Goal: Task Accomplishment & Management: Complete application form

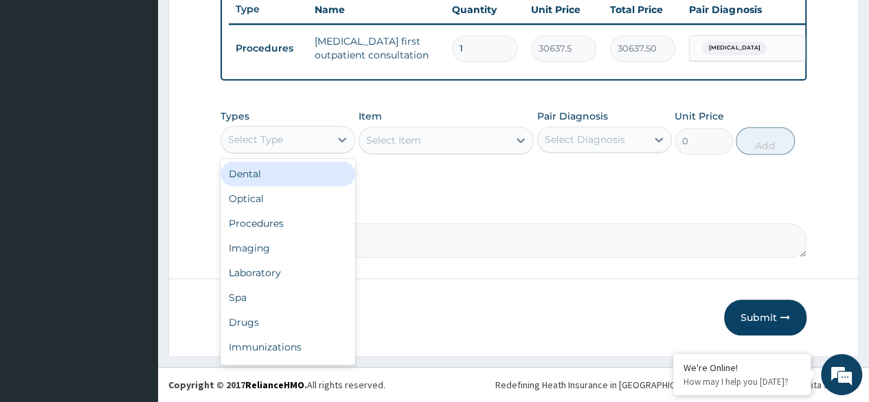
click at [305, 283] on div "Laboratory" at bounding box center [287, 272] width 135 height 25
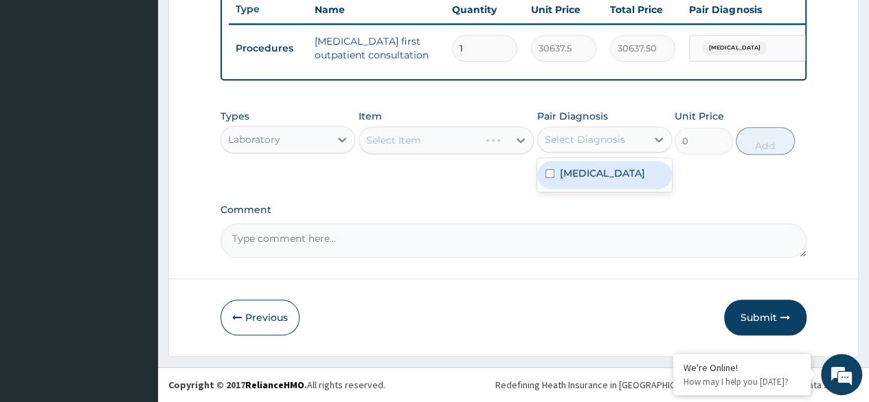
click at [602, 181] on div "[MEDICAL_DATA]" at bounding box center [604, 175] width 135 height 28
checkbox input "true"
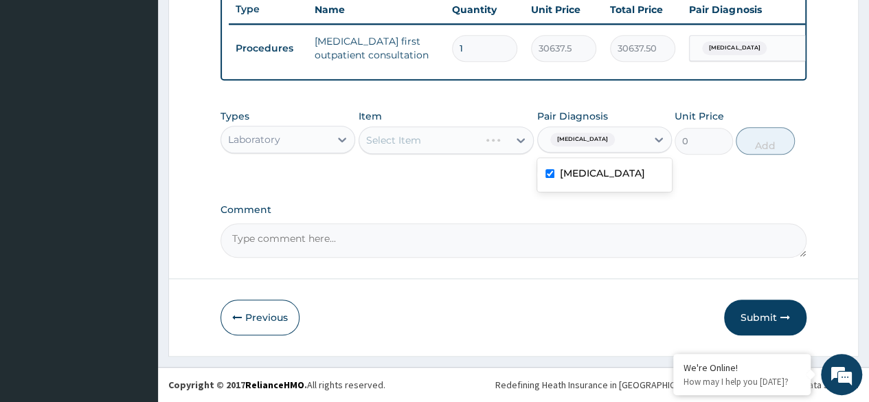
click at [469, 138] on div "Select Item" at bounding box center [446, 139] width 176 height 27
click at [471, 145] on div "Select Item" at bounding box center [446, 139] width 176 height 27
click at [450, 146] on div "Select Item" at bounding box center [446, 139] width 176 height 27
click at [461, 132] on div "Select Item" at bounding box center [446, 139] width 176 height 27
click at [470, 147] on div "Select Item" at bounding box center [446, 139] width 176 height 27
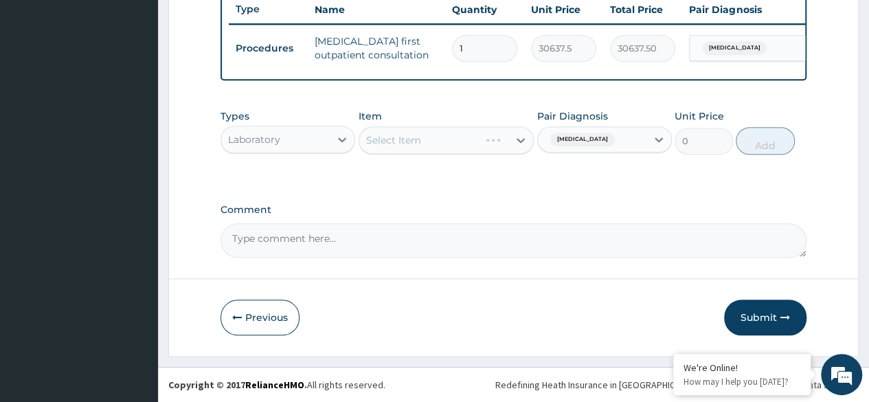
click at [463, 144] on div "Select Item" at bounding box center [446, 139] width 176 height 27
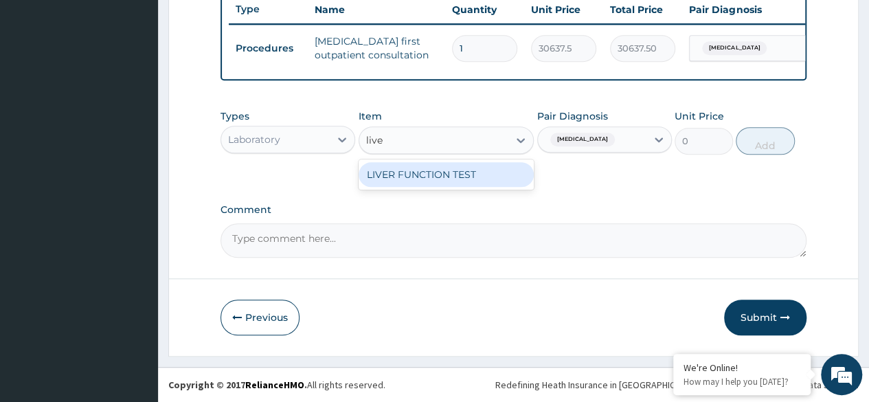
type input "liver"
click at [457, 173] on div "LIVER FUNCTION TEST" at bounding box center [446, 174] width 176 height 25
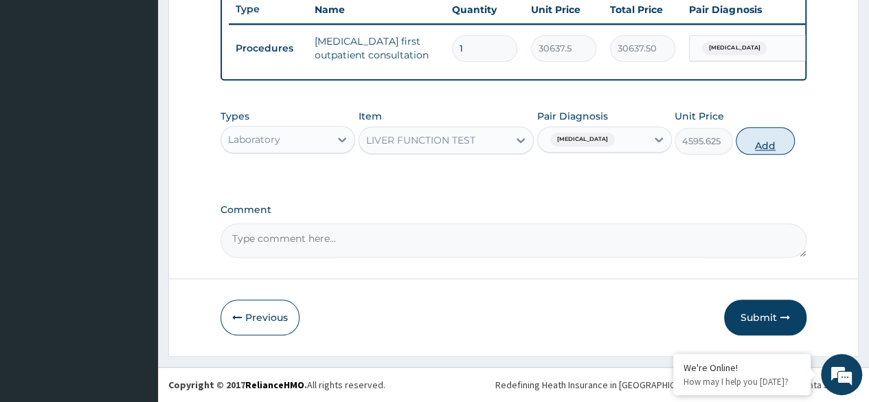
click at [761, 146] on button "Add" at bounding box center [764, 140] width 58 height 27
type input "0"
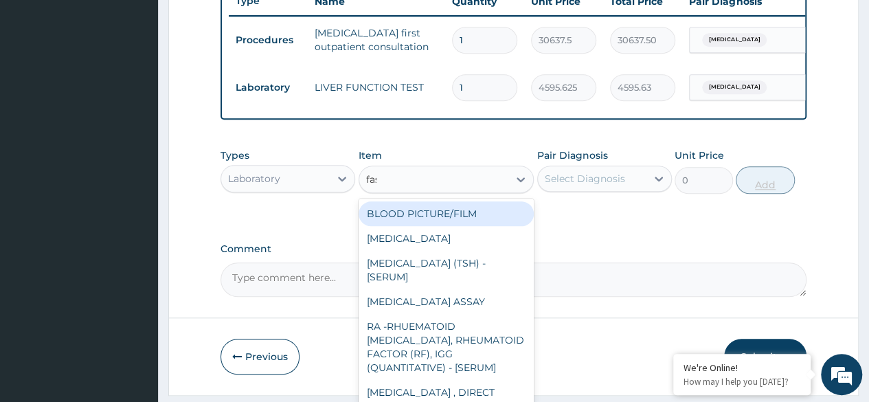
type input "fast"
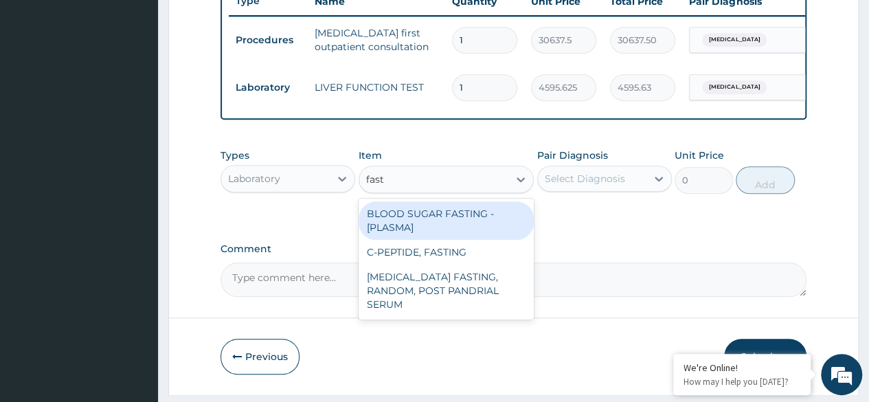
click at [499, 225] on div "BLOOD SUGAR FASTING - [PLASMA]" at bounding box center [446, 220] width 176 height 38
type input "1800"
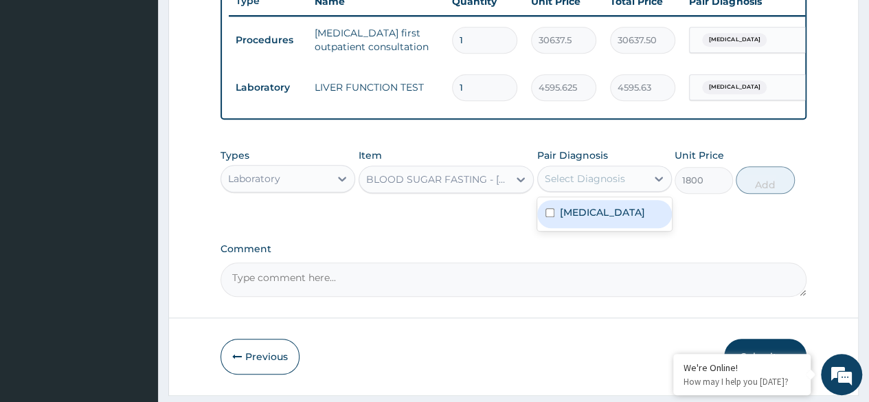
click at [617, 218] on div "[MEDICAL_DATA]" at bounding box center [604, 214] width 135 height 28
checkbox input "true"
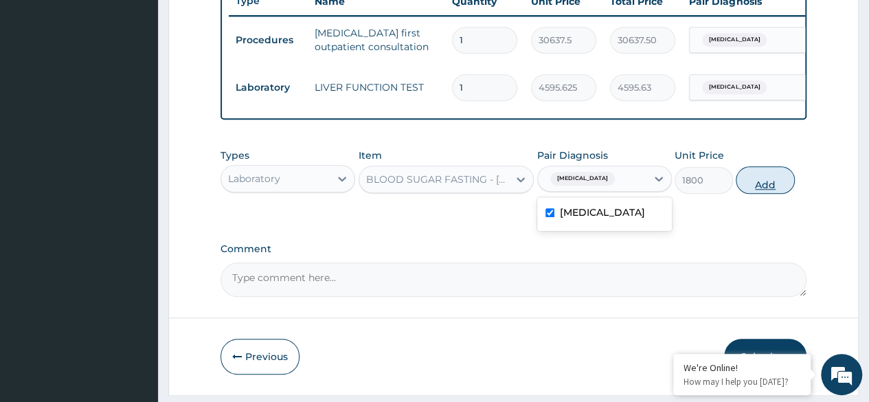
click at [775, 194] on button "Add" at bounding box center [764, 179] width 58 height 27
type input "0"
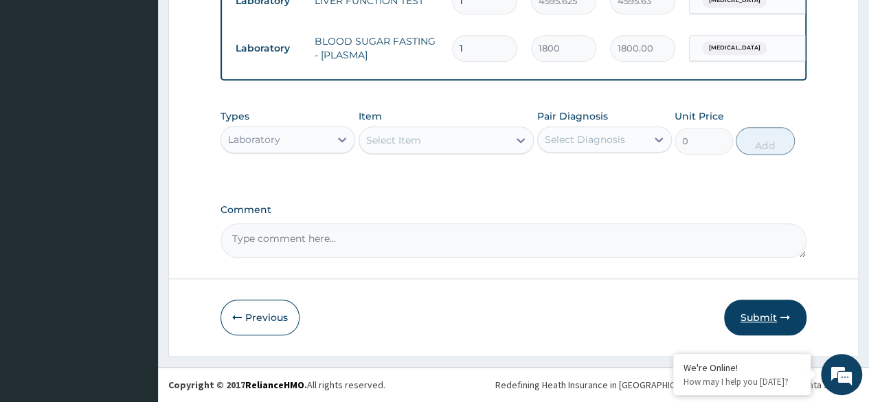
click at [769, 319] on button "Submit" at bounding box center [765, 317] width 82 height 36
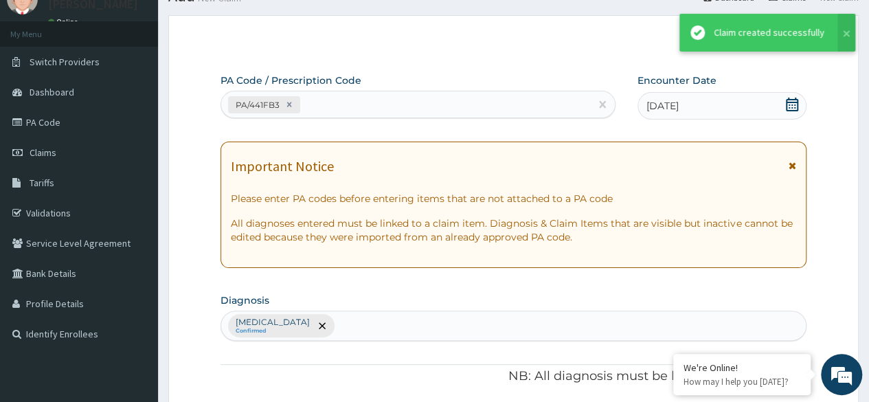
scroll to position [626, 0]
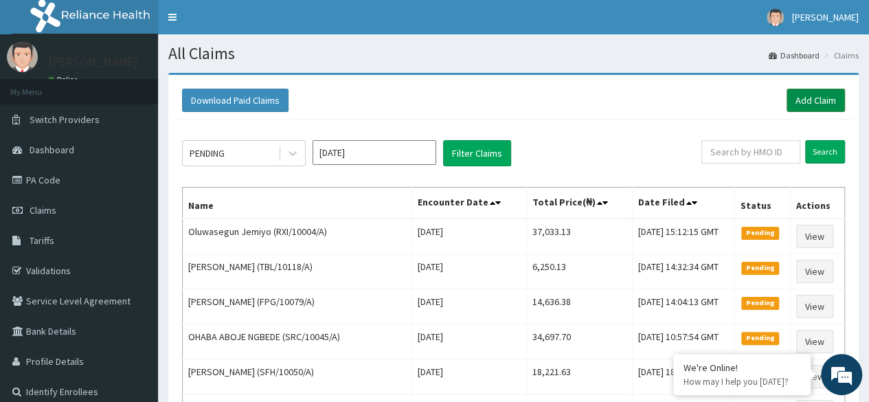
click at [814, 111] on link "Add Claim" at bounding box center [815, 100] width 58 height 23
click at [798, 87] on div "Download Paid Claims Add Claim" at bounding box center [513, 101] width 676 height 38
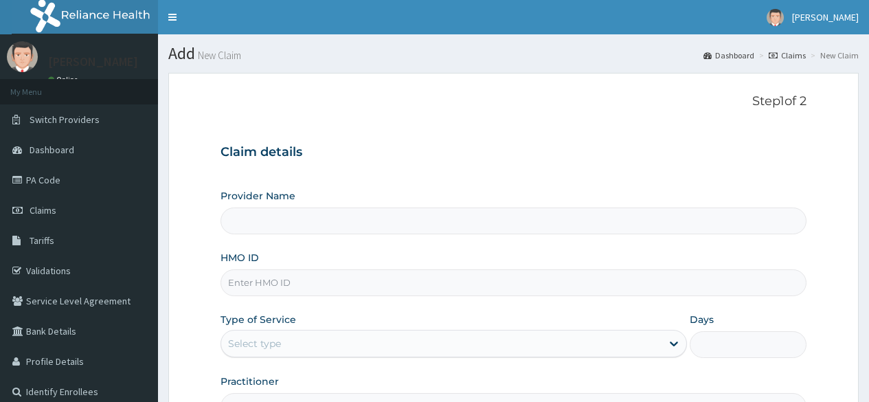
type input "Reliance Family Clinics (RFC) - Lekki"
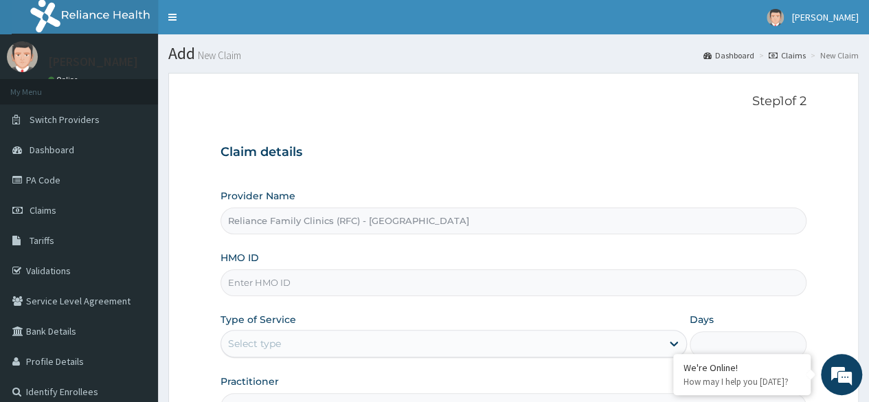
click at [390, 277] on input "HMO ID" at bounding box center [513, 282] width 586 height 27
paste input "REL/10060/A"
type input "REL/10060/A"
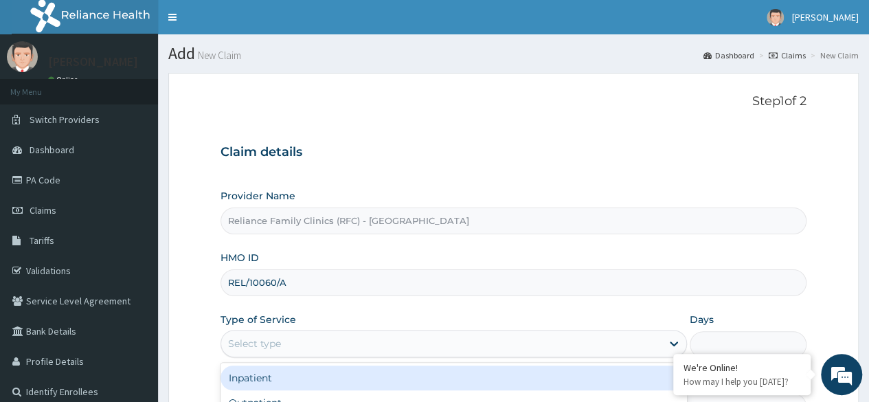
scroll to position [159, 0]
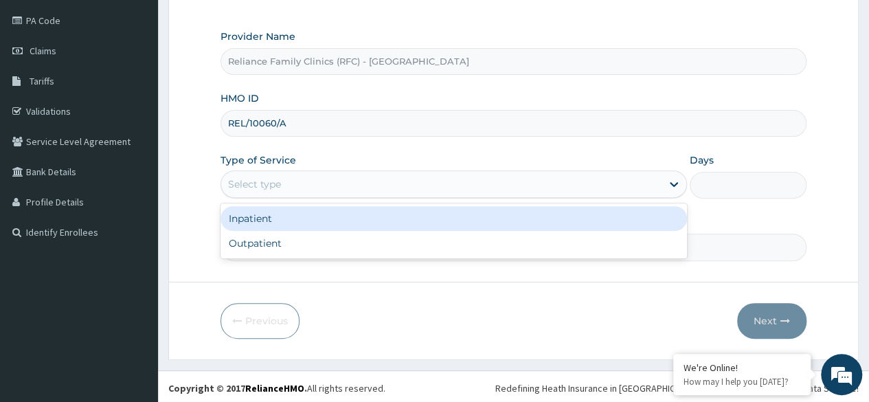
click at [407, 249] on div "Outpatient" at bounding box center [453, 243] width 466 height 25
type input "1"
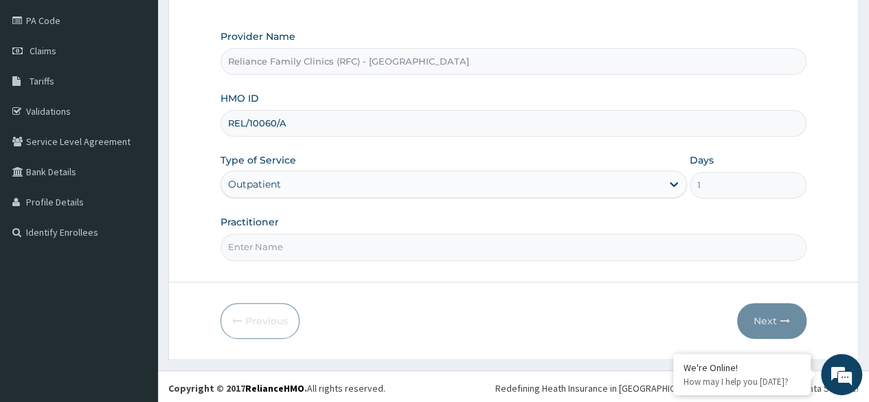
click at [413, 244] on input "Practitioner" at bounding box center [513, 246] width 586 height 27
click at [471, 250] on input "Practitioner" at bounding box center [513, 246] width 586 height 27
type input "ngozi"
click at [785, 316] on icon "button" at bounding box center [785, 321] width 10 height 10
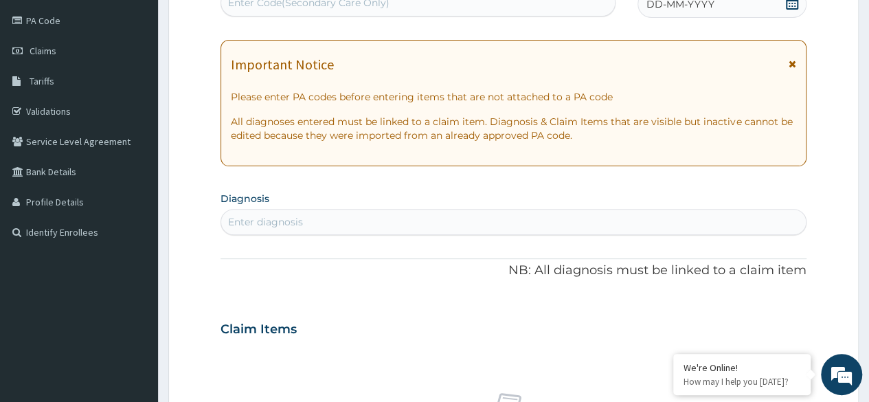
click at [731, 3] on div "DD-MM-YYYY" at bounding box center [721, 3] width 169 height 27
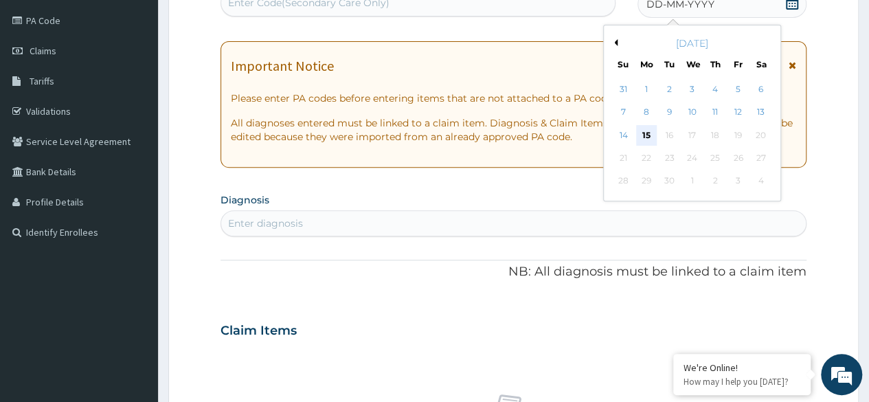
click at [639, 142] on div "15" at bounding box center [646, 135] width 21 height 21
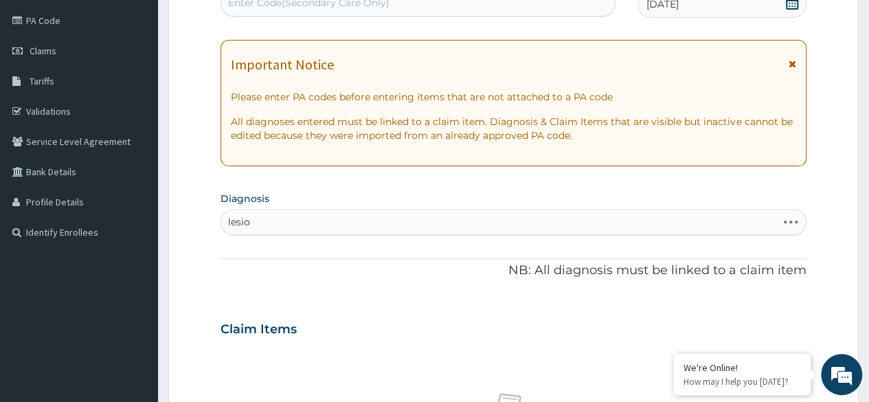
type input "lesion"
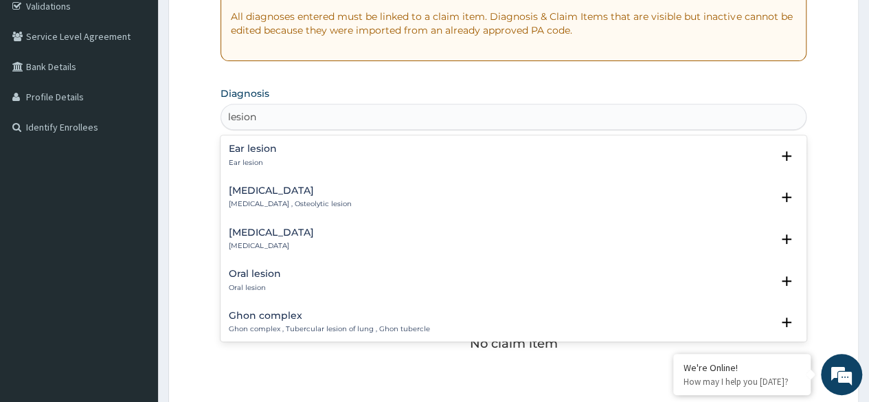
scroll to position [268, 0]
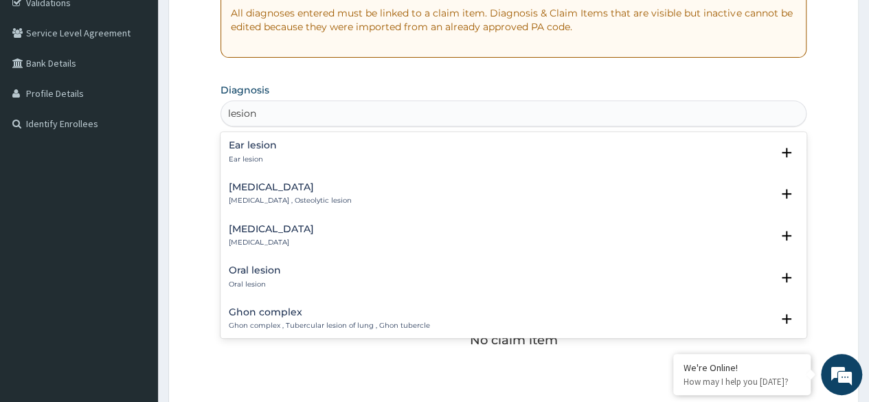
click at [321, 235] on div "Skin lesion Skin lesion" at bounding box center [513, 236] width 569 height 24
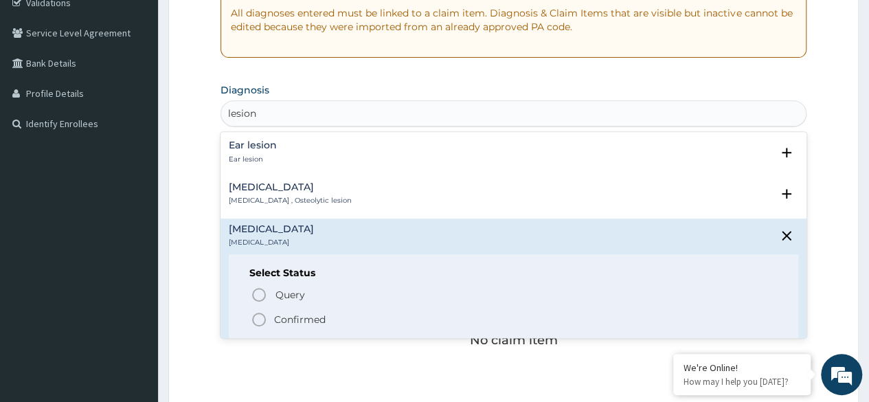
click at [323, 323] on p "Confirmed" at bounding box center [299, 319] width 51 height 14
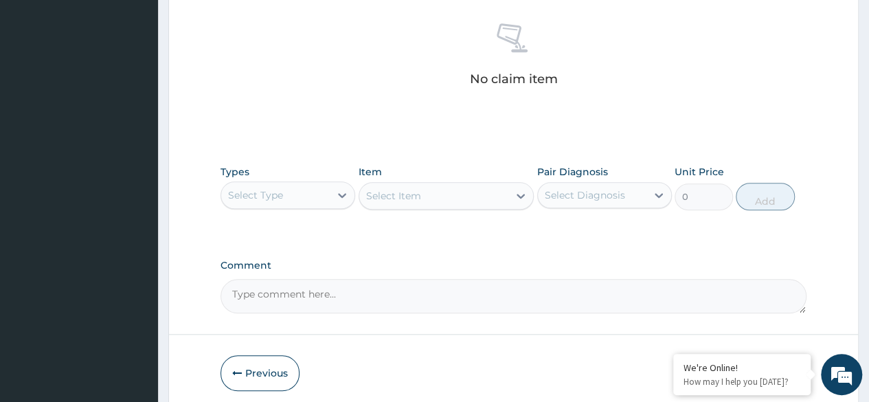
scroll to position [586, 0]
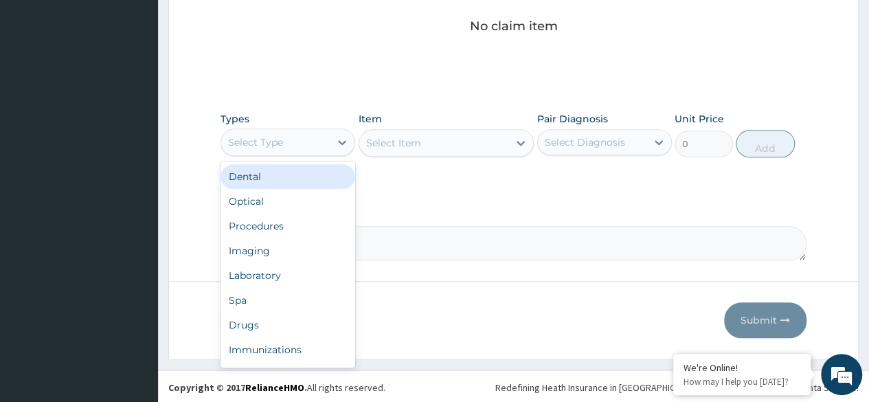
click at [310, 216] on div "Procedures" at bounding box center [287, 226] width 135 height 25
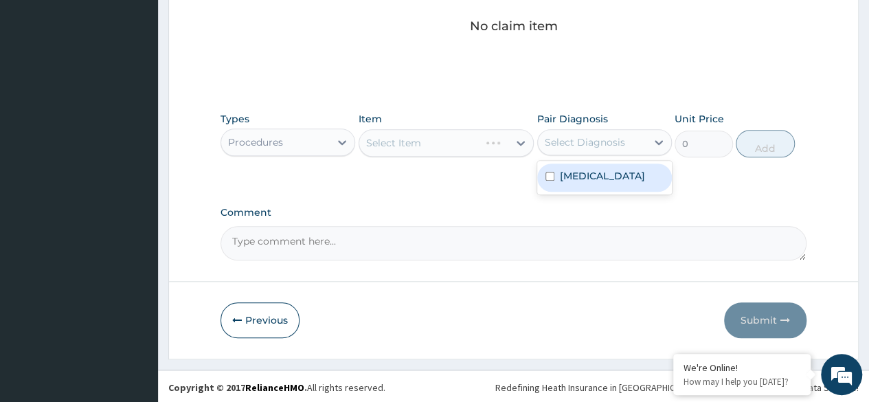
click at [602, 183] on div "[MEDICAL_DATA]" at bounding box center [604, 177] width 135 height 28
checkbox input "true"
click at [471, 146] on div "Select Item" at bounding box center [446, 142] width 176 height 27
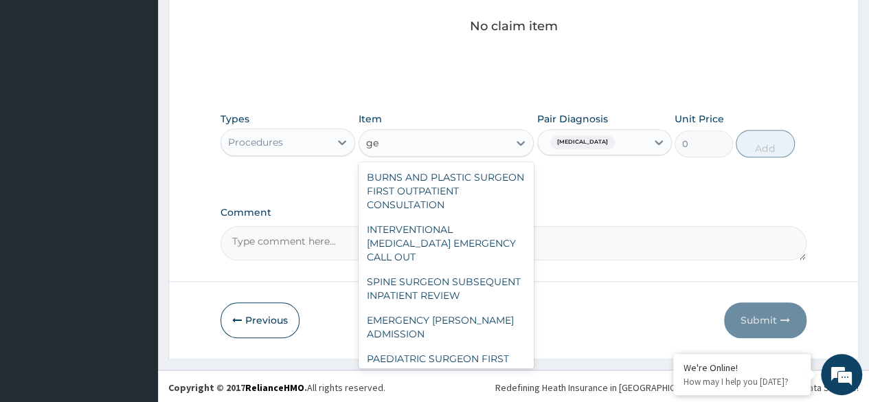
type input "g"
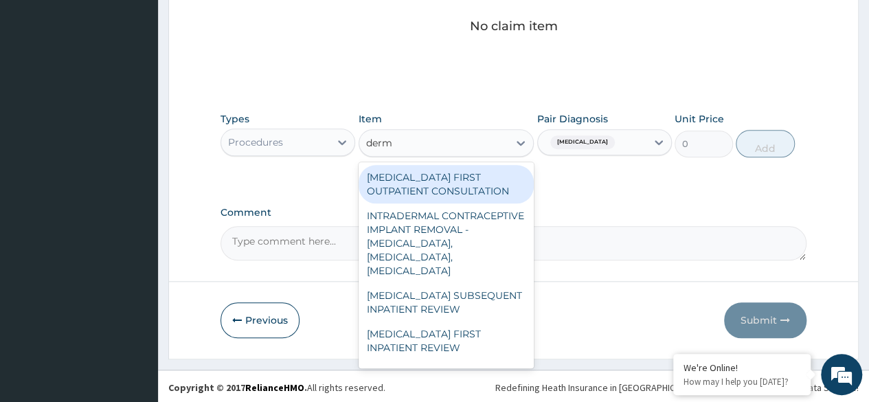
type input "derma"
click at [488, 185] on div "[MEDICAL_DATA] FIRST OUTPATIENT CONSULTATION" at bounding box center [446, 184] width 176 height 38
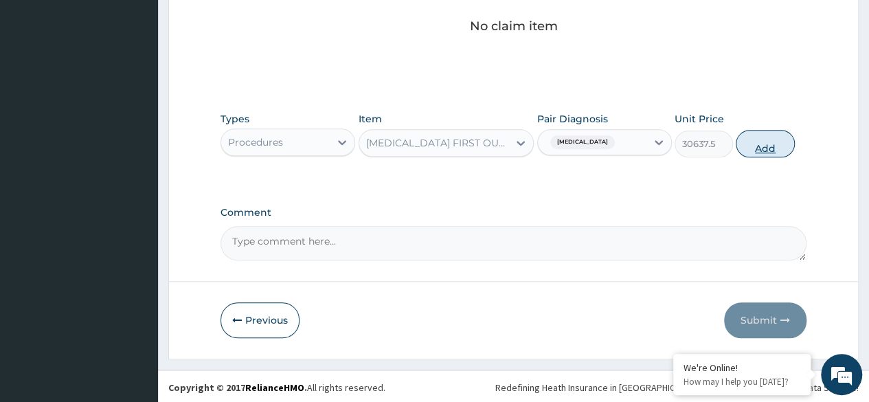
click at [778, 148] on button "Add" at bounding box center [764, 143] width 58 height 27
type input "0"
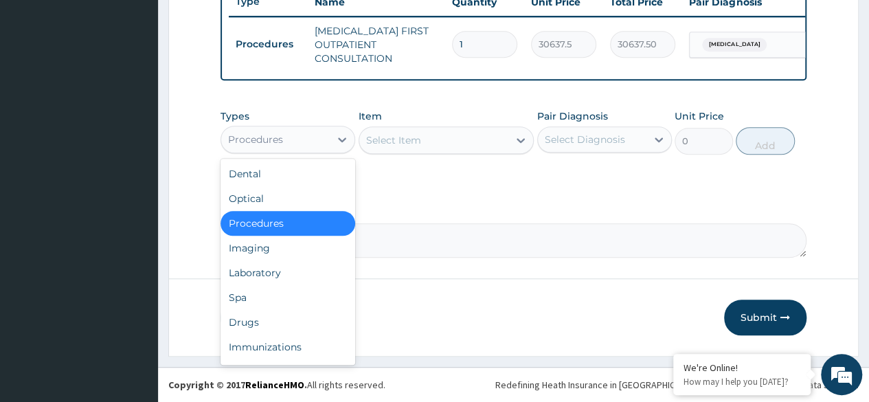
click at [294, 282] on div "Laboratory" at bounding box center [287, 272] width 135 height 25
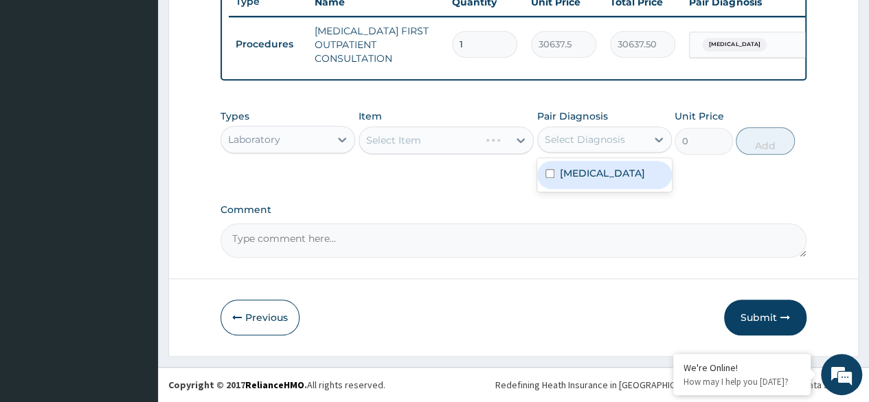
click at [617, 174] on div "Skin lesion" at bounding box center [604, 175] width 135 height 28
checkbox input "true"
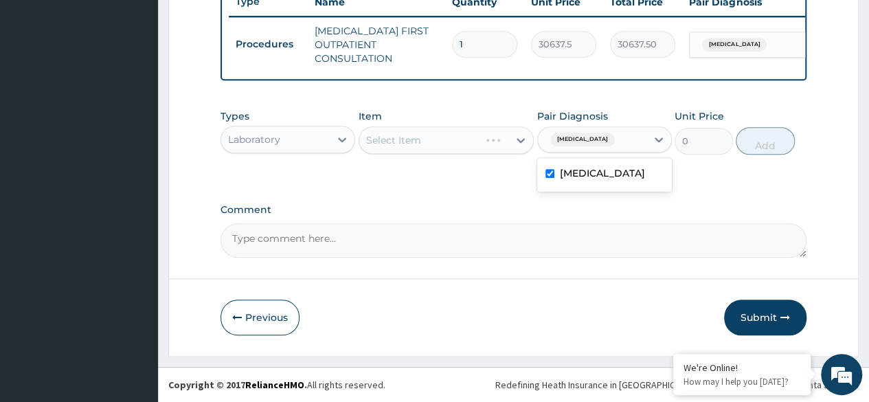
click at [463, 152] on div "Select Item" at bounding box center [446, 139] width 176 height 27
click at [474, 139] on div "Select Item" at bounding box center [446, 139] width 176 height 27
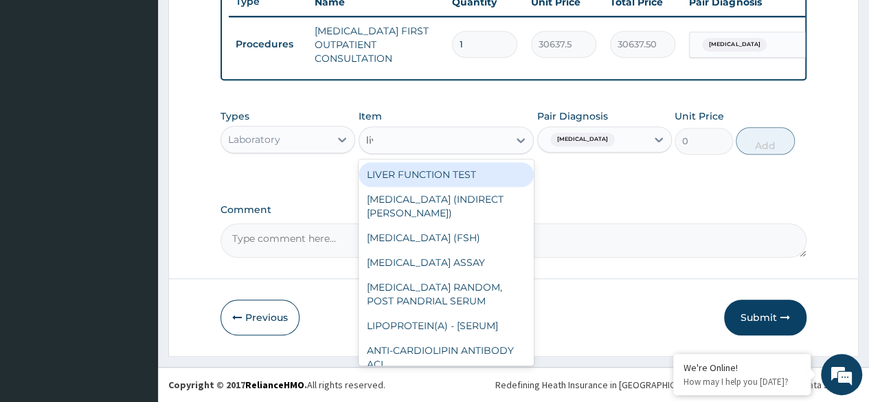
type input "live"
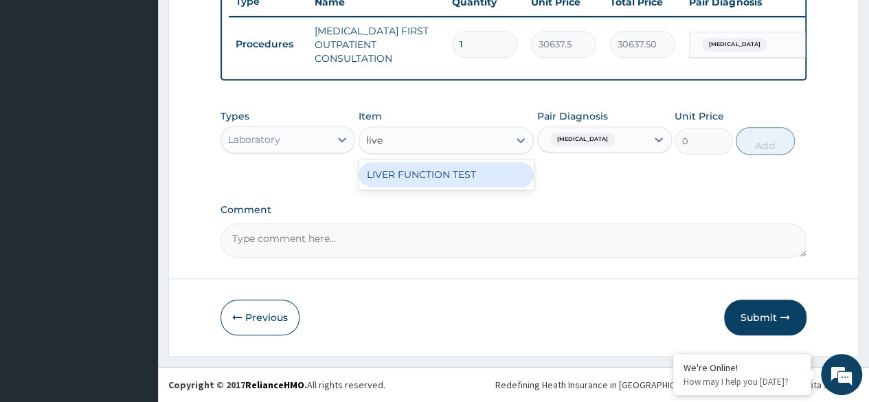
click at [482, 176] on div "LIVER FUNCTION TEST" at bounding box center [446, 174] width 176 height 25
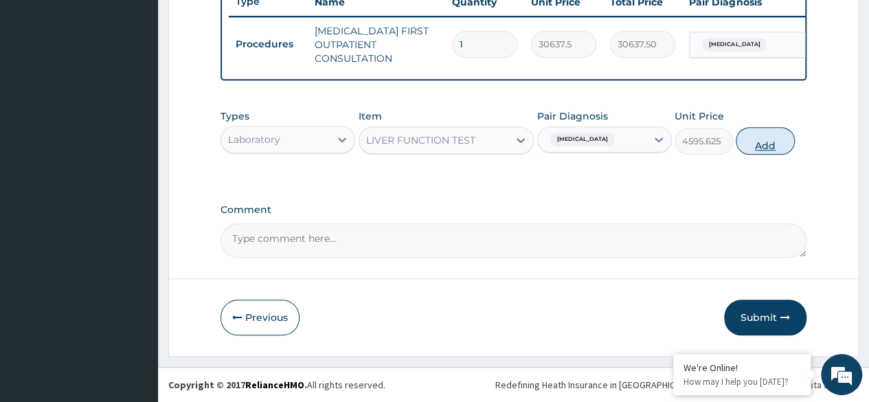
click at [761, 144] on button "Add" at bounding box center [764, 140] width 58 height 27
type input "0"
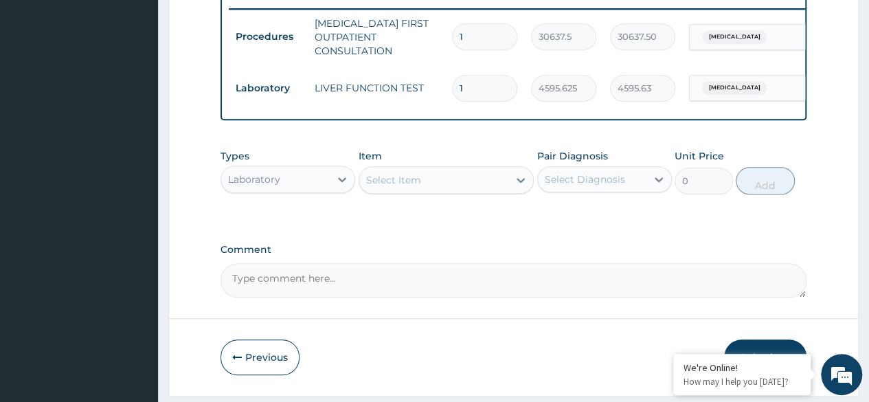
click at [763, 347] on button "Submit" at bounding box center [765, 357] width 82 height 36
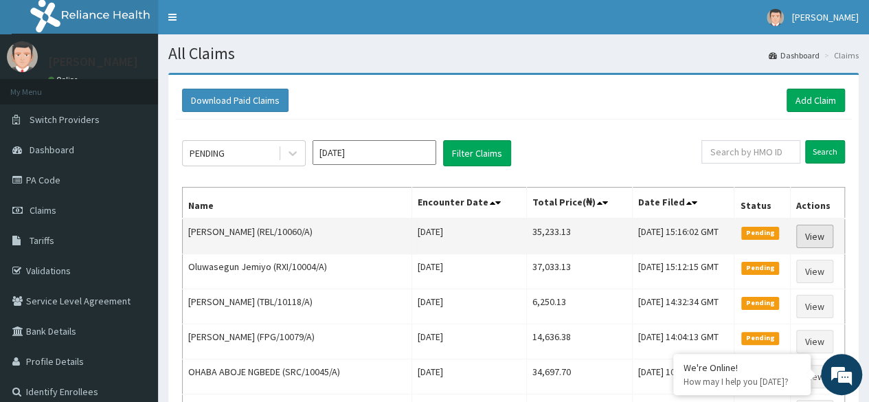
click at [819, 231] on link "View" at bounding box center [814, 236] width 37 height 23
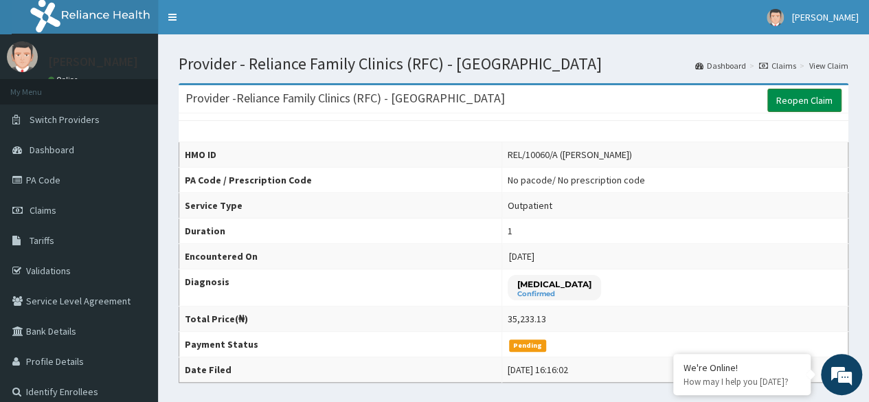
click at [809, 104] on link "Reopen Claim" at bounding box center [804, 100] width 74 height 23
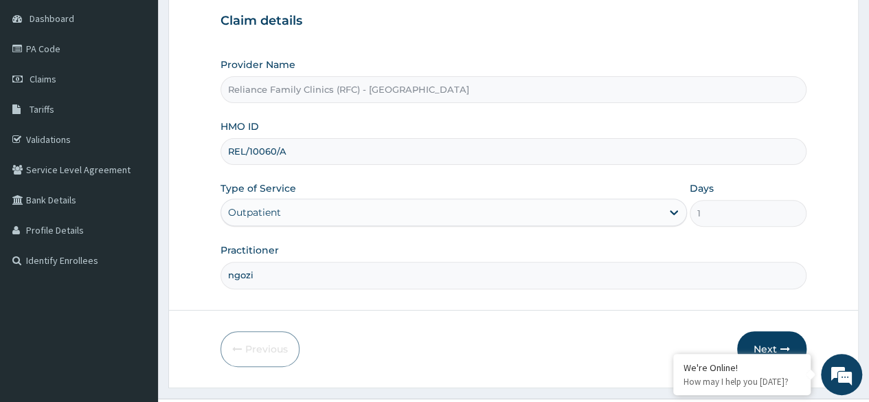
scroll to position [159, 0]
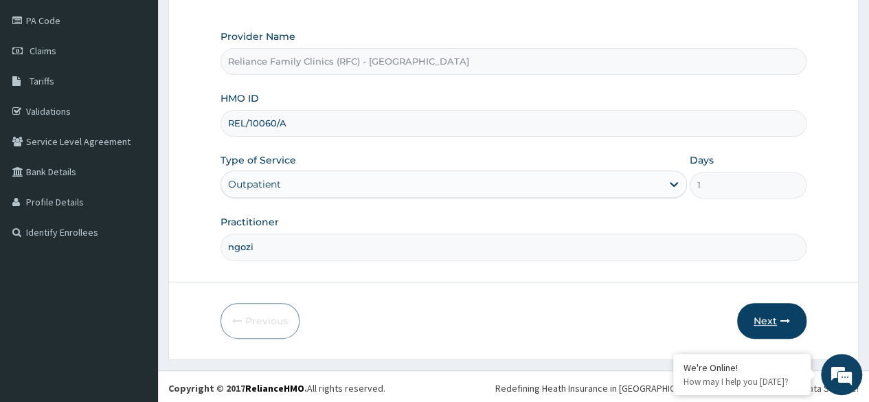
click at [769, 319] on button "Next" at bounding box center [771, 321] width 69 height 36
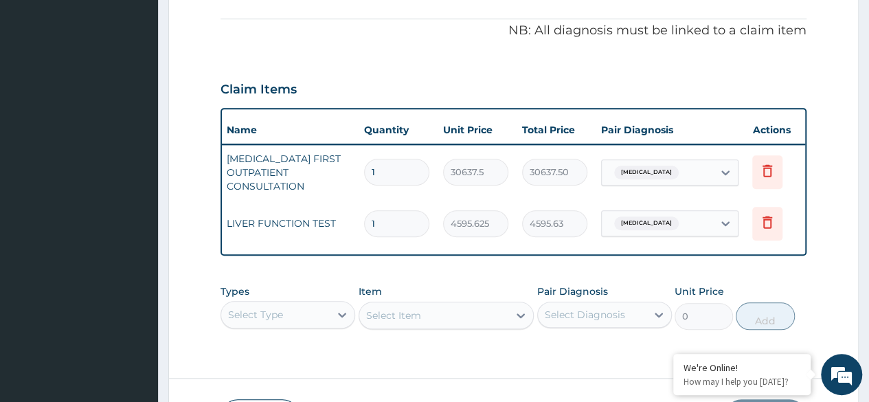
scroll to position [0, 103]
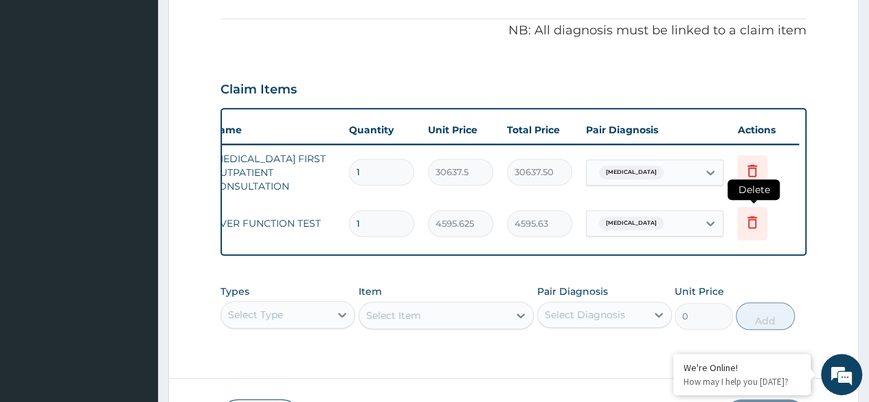
click at [746, 222] on icon at bounding box center [752, 222] width 16 height 16
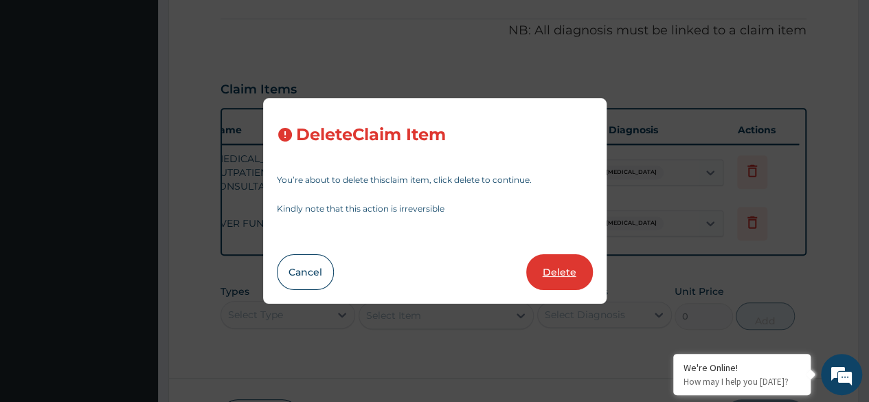
click at [579, 265] on button "Delete" at bounding box center [559, 272] width 67 height 36
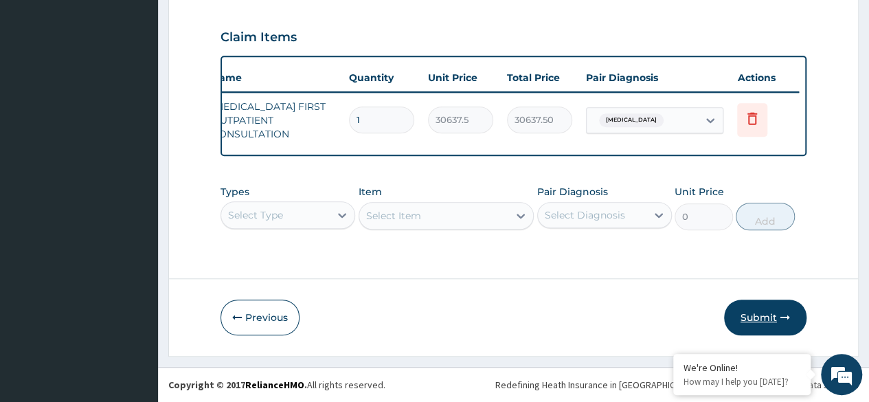
click at [768, 320] on button "Submit" at bounding box center [765, 317] width 82 height 36
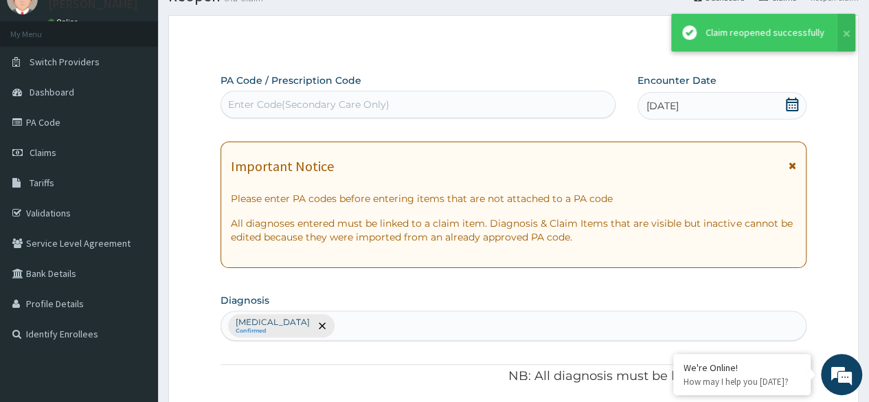
scroll to position [463, 0]
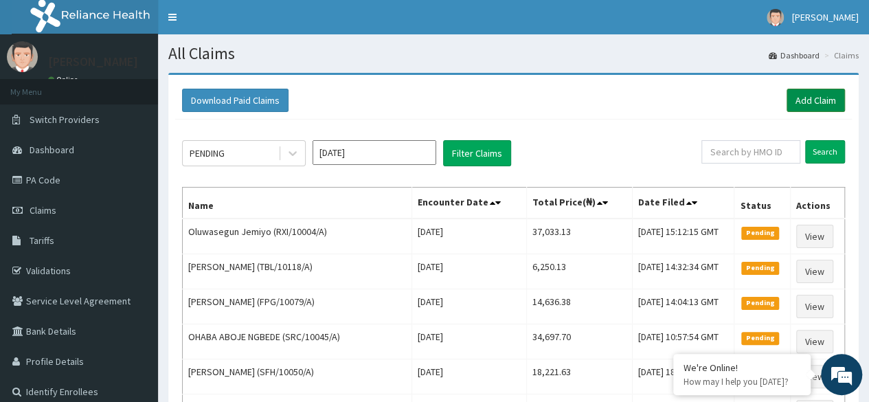
click at [816, 98] on link "Add Claim" at bounding box center [815, 100] width 58 height 23
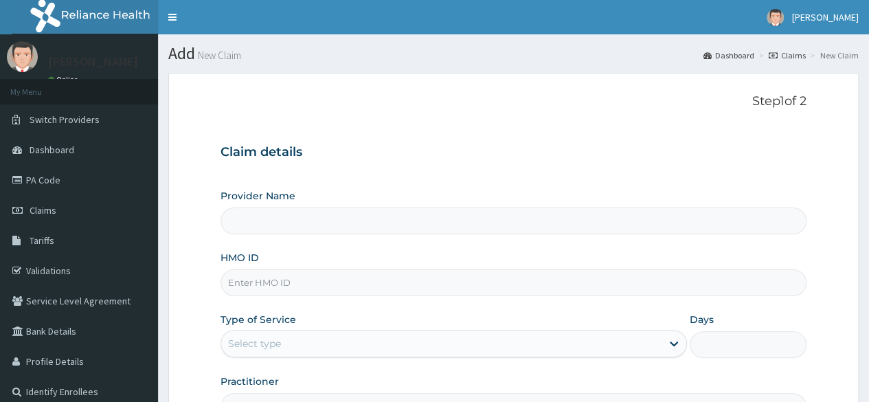
type input "AML/10578/A"
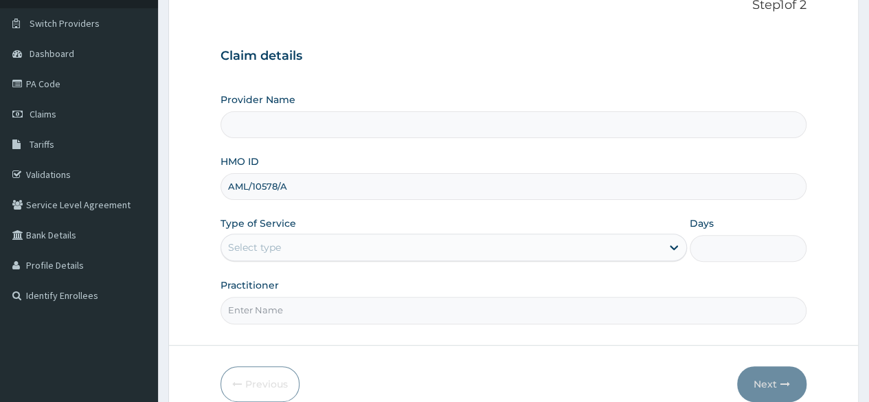
scroll to position [159, 0]
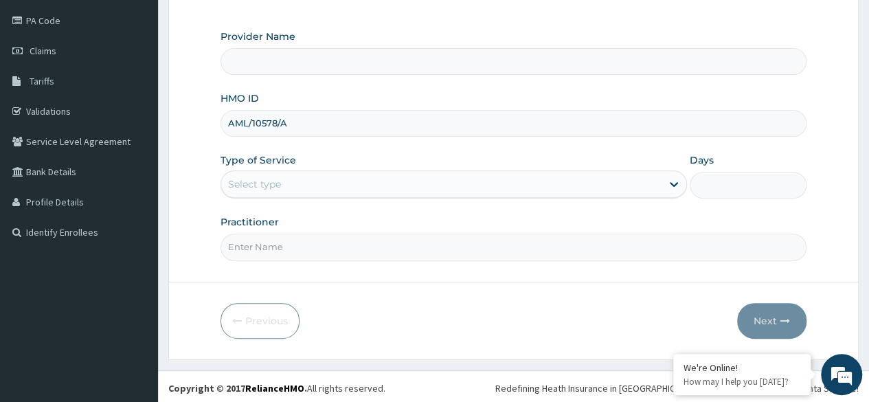
type input "Reliance Family Clinics (RFC) - Lekki"
type input "AML/10578/A"
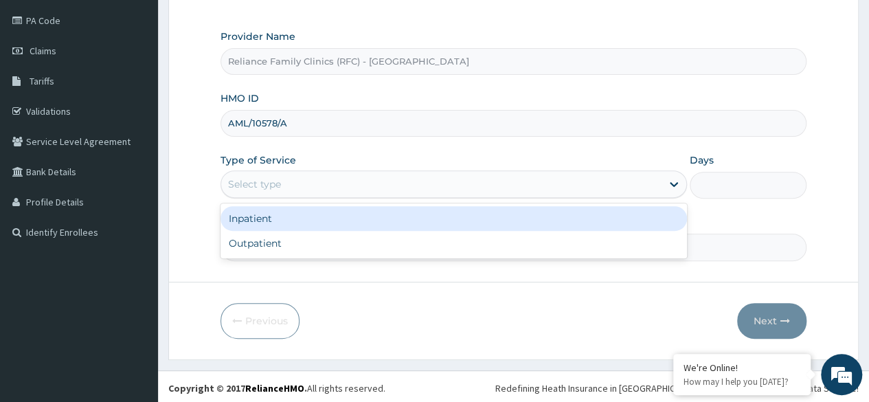
click at [414, 242] on div "Outpatient" at bounding box center [453, 243] width 466 height 25
type input "1"
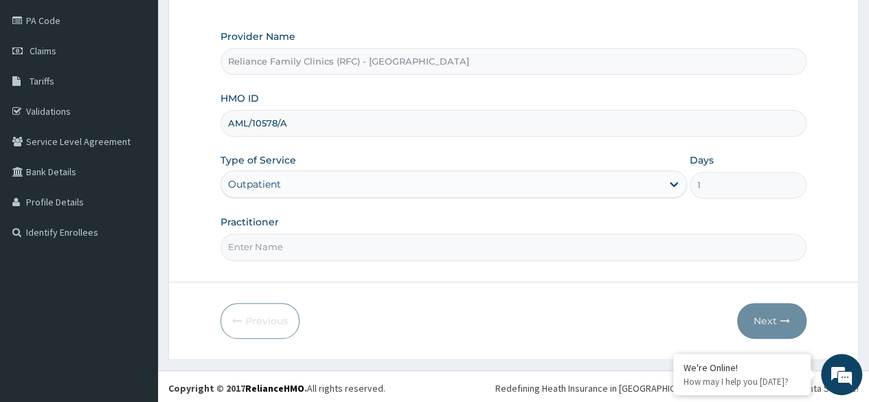
click at [427, 240] on input "Practitioner" at bounding box center [513, 246] width 586 height 27
type input "ngozi"
click at [770, 308] on button "Next" at bounding box center [771, 321] width 69 height 36
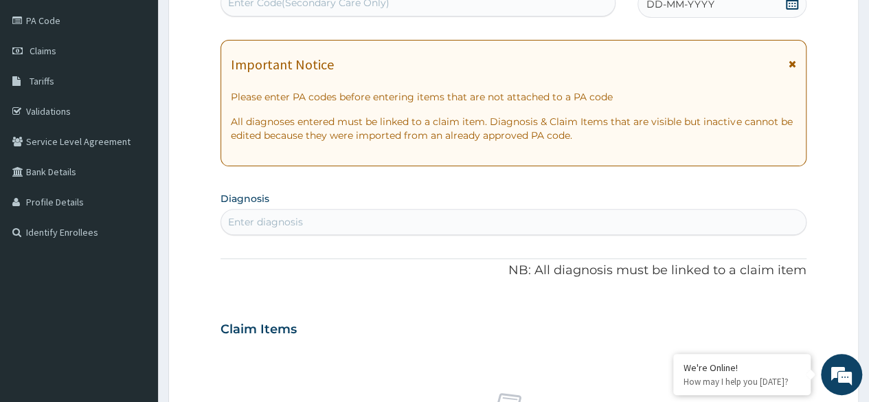
click at [715, 2] on div "DD-MM-YYYY" at bounding box center [721, 3] width 169 height 27
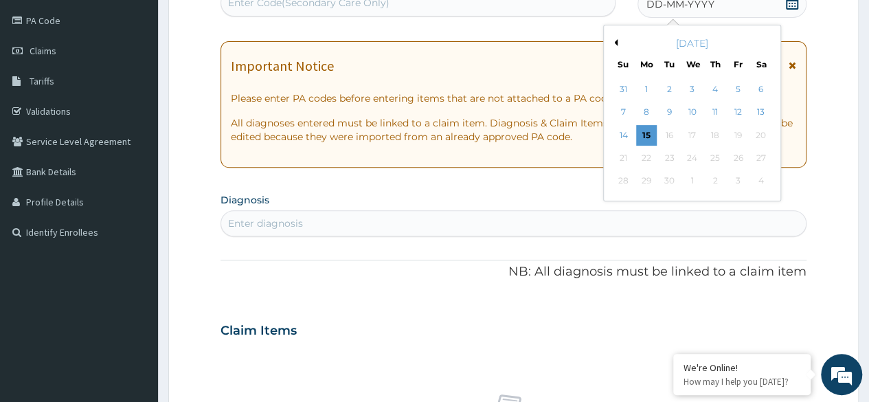
scroll to position [0, 0]
click at [644, 136] on div "15" at bounding box center [646, 135] width 21 height 21
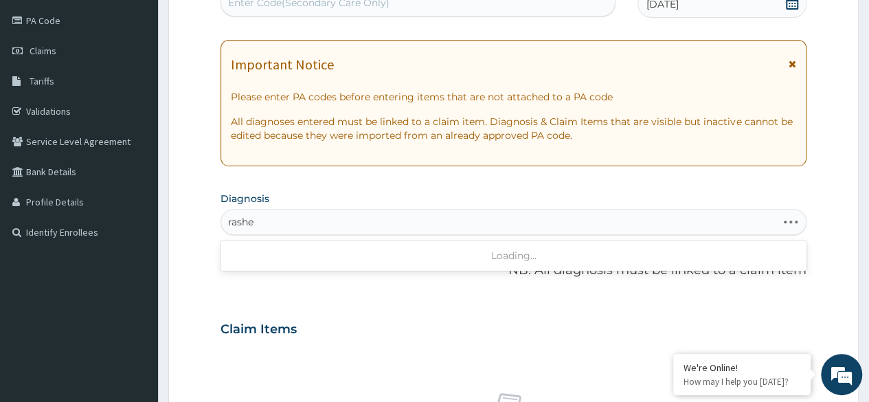
type input "rashes"
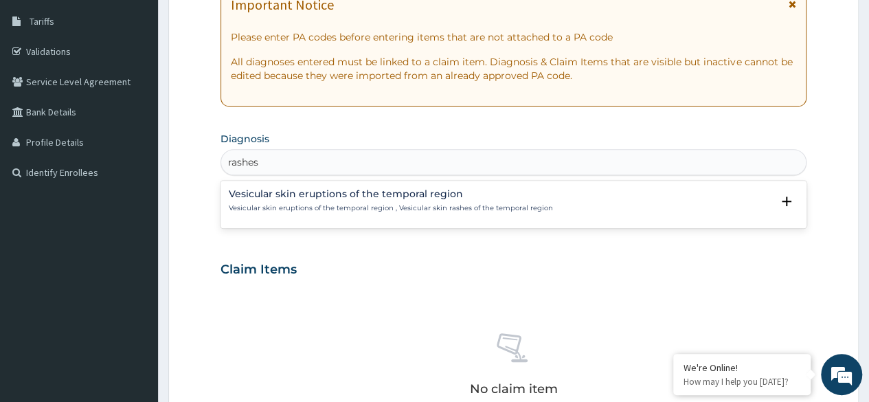
scroll to position [220, 0]
click at [334, 203] on p "Vesicular skin eruptions of the temporal region , Vesicular skin rashes of the …" at bounding box center [391, 208] width 324 height 10
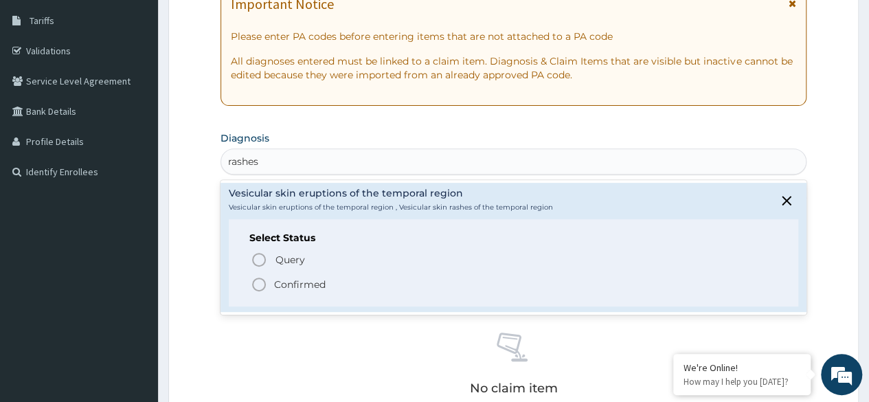
click at [320, 277] on p "Confirmed" at bounding box center [299, 284] width 51 height 14
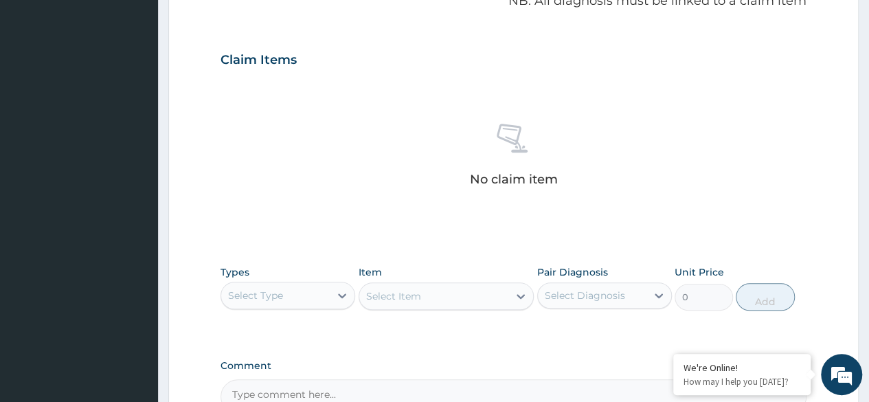
scroll to position [586, 0]
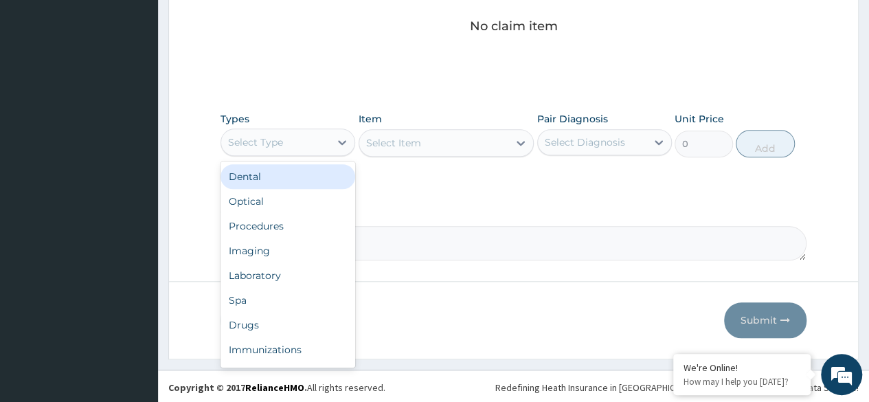
click at [324, 227] on div "Procedures" at bounding box center [287, 226] width 135 height 25
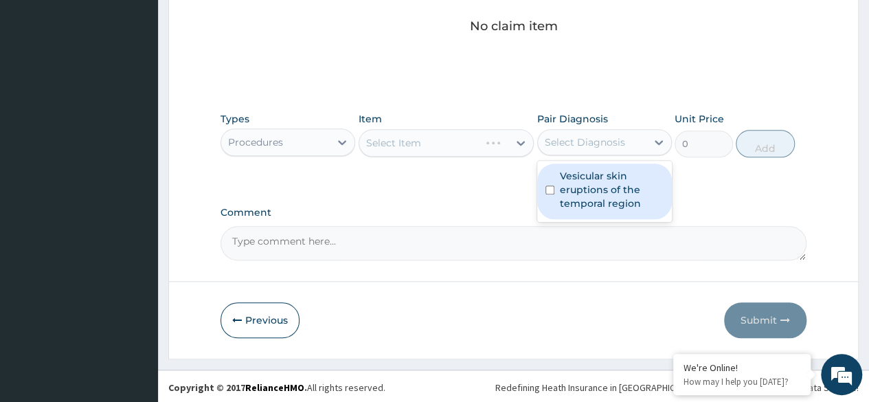
click at [602, 183] on label "Vesicular skin eruptions of the temporal region" at bounding box center [612, 189] width 104 height 41
checkbox input "true"
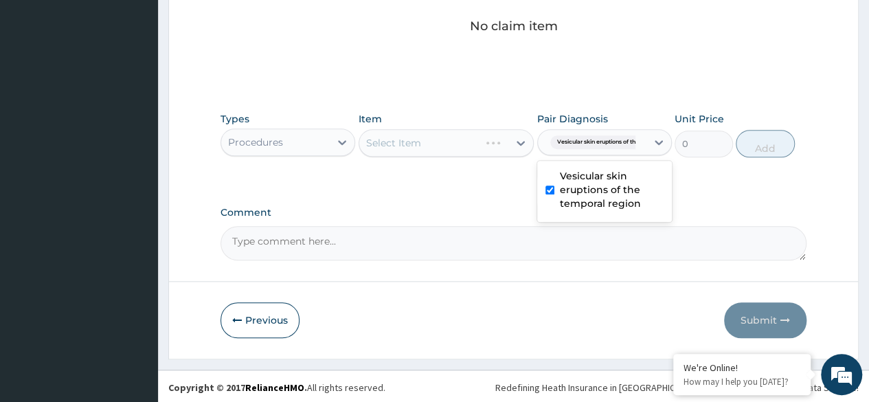
click at [460, 148] on div "Select Item" at bounding box center [446, 142] width 176 height 27
click at [472, 146] on div "Select Item" at bounding box center [446, 142] width 176 height 27
click at [477, 133] on div "Select Item" at bounding box center [446, 142] width 176 height 27
click at [486, 146] on div "Select Item" at bounding box center [446, 142] width 176 height 27
click at [494, 154] on div "Select Item" at bounding box center [446, 142] width 176 height 27
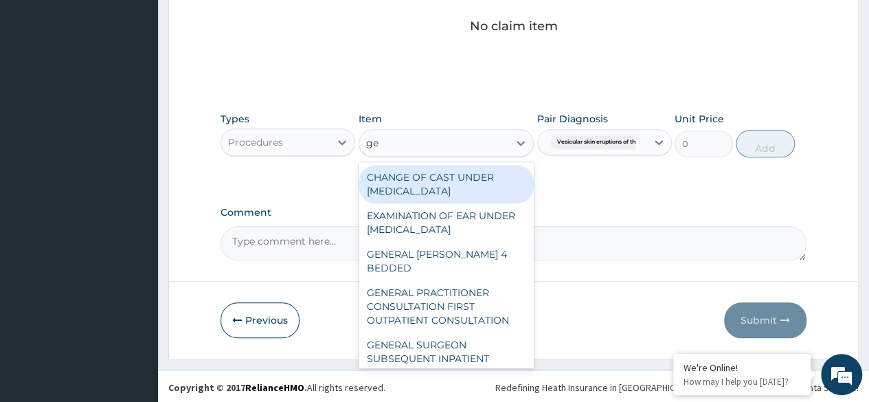
type input "g"
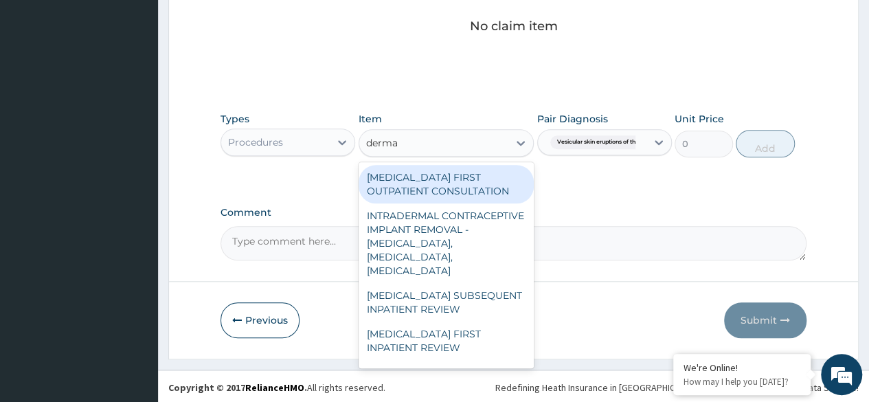
type input "dermat"
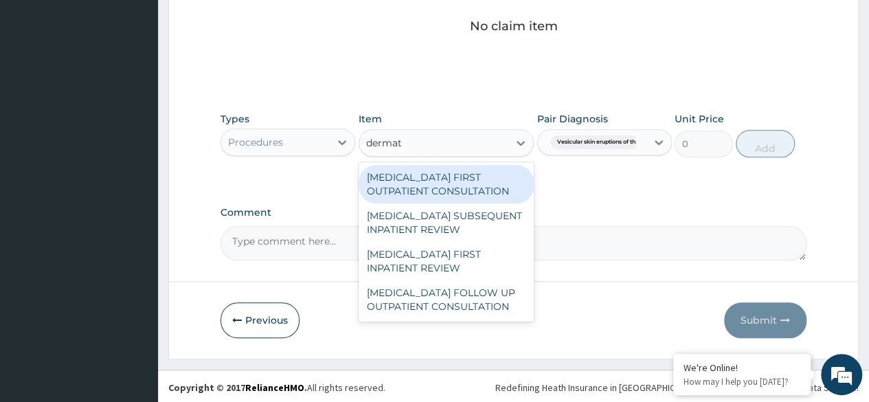
click at [457, 179] on div "DERMATOLOGIST FIRST OUTPATIENT CONSULTATION" at bounding box center [446, 184] width 176 height 38
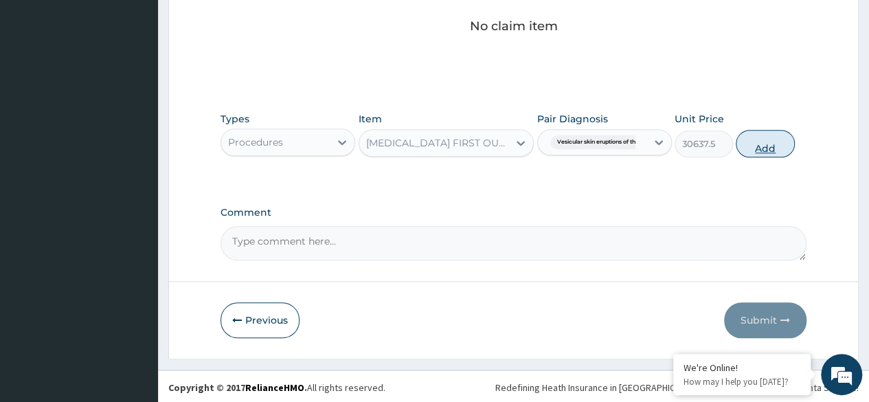
click at [764, 135] on button "Add" at bounding box center [764, 143] width 58 height 27
type input "0"
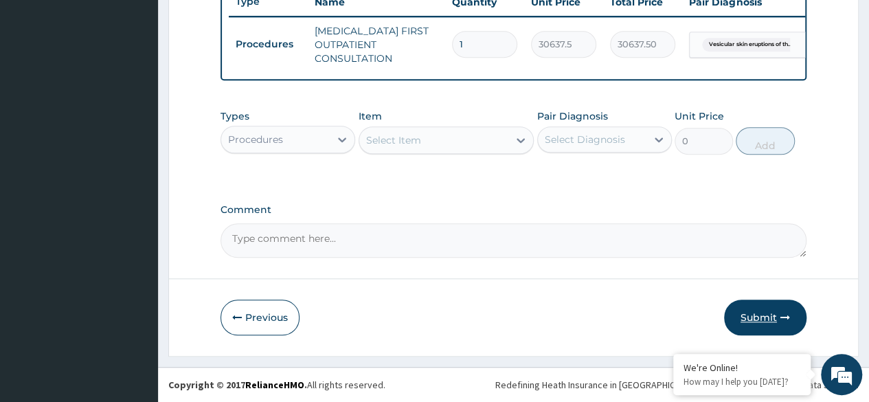
click at [761, 310] on button "Submit" at bounding box center [765, 317] width 82 height 36
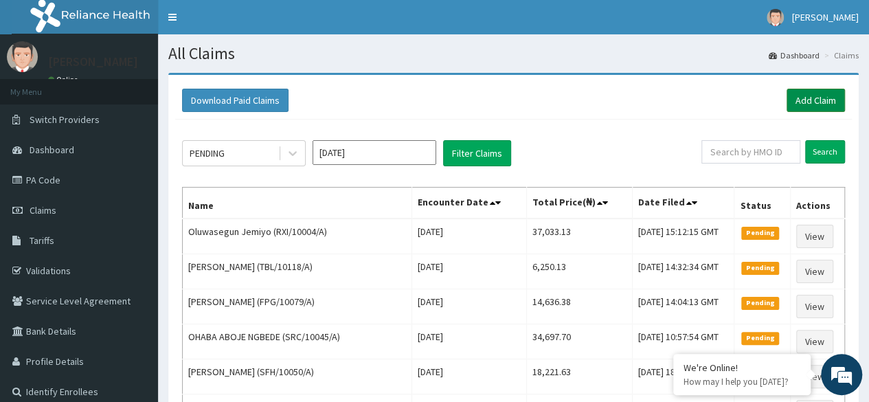
click at [814, 104] on link "Add Claim" at bounding box center [815, 100] width 58 height 23
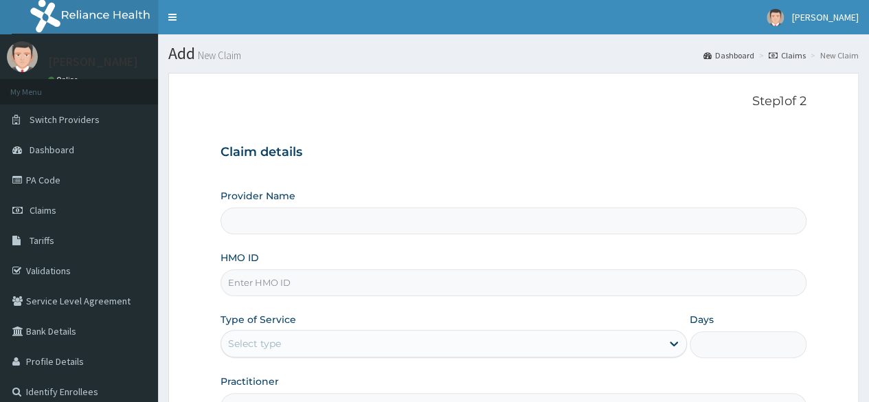
click at [377, 285] on input "HMO ID" at bounding box center [513, 282] width 586 height 27
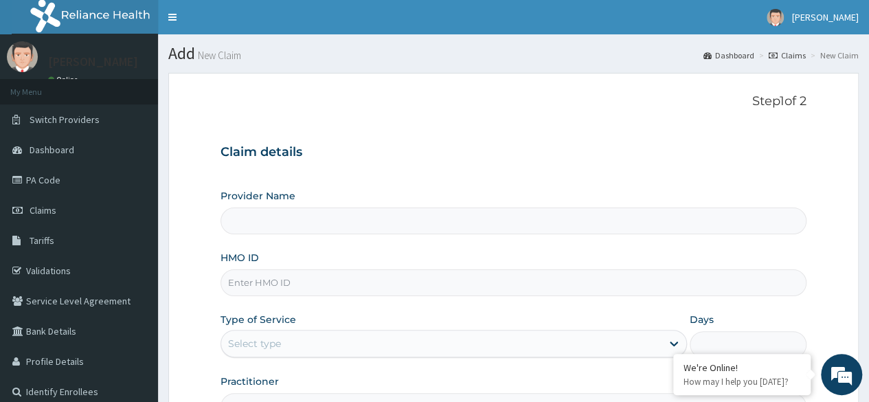
paste input "Treatment: Rx Step 1–[MEDICAL_DATA] shampoo 3 X weekly. Wet the groin ,[MEDICAL…"
type input "Treatment: Rx Step 1–[MEDICAL_DATA] shampoo 3 X weekly. Wet the groin ,[MEDICAL…"
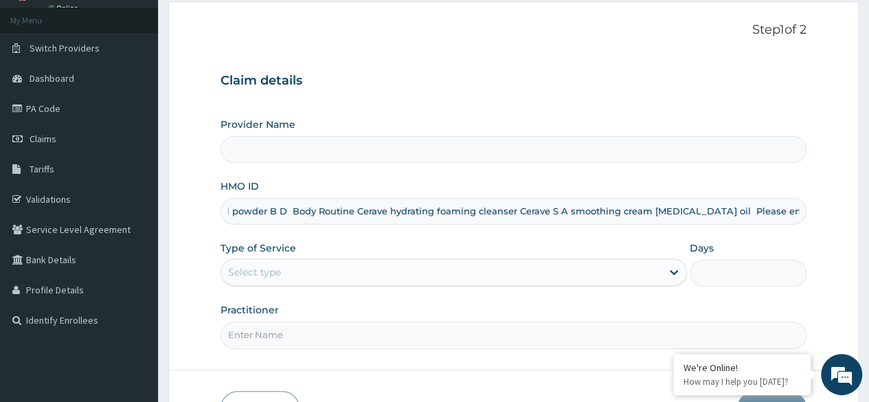
scroll to position [95, 0]
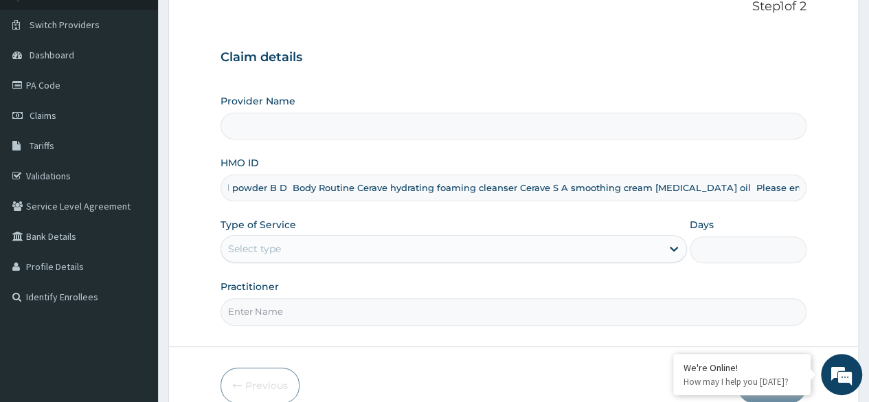
type input "Reliance Family Clinics (RFC) - [GEOGRAPHIC_DATA]"
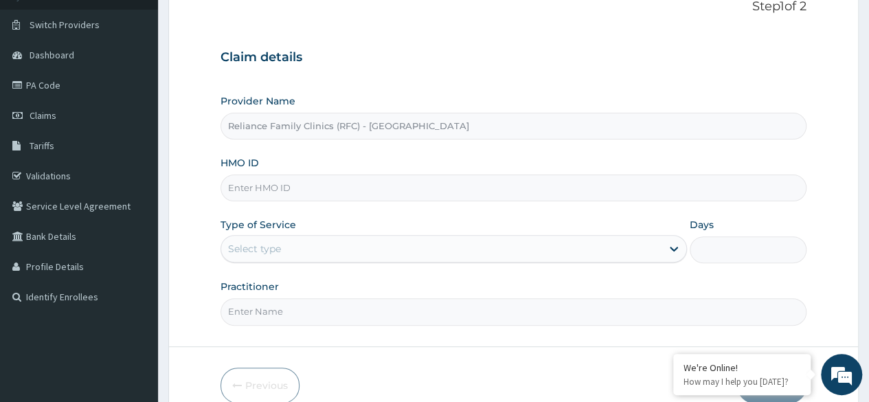
scroll to position [0, 0]
click at [446, 190] on input "HMO ID" at bounding box center [513, 187] width 586 height 27
paste input "KSB/11091/B"
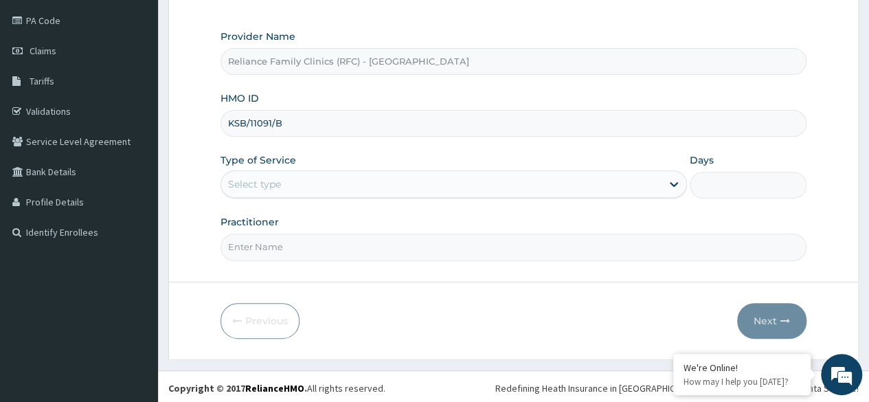
type input "KSB/11091/B"
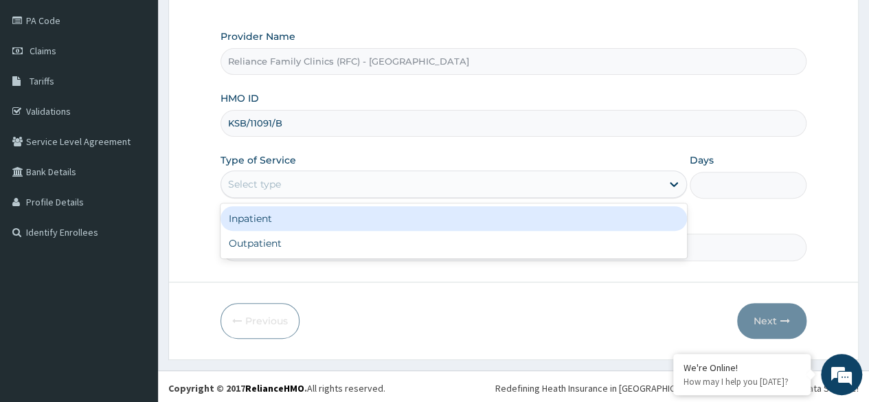
click at [360, 252] on div "Outpatient" at bounding box center [453, 243] width 466 height 25
type input "1"
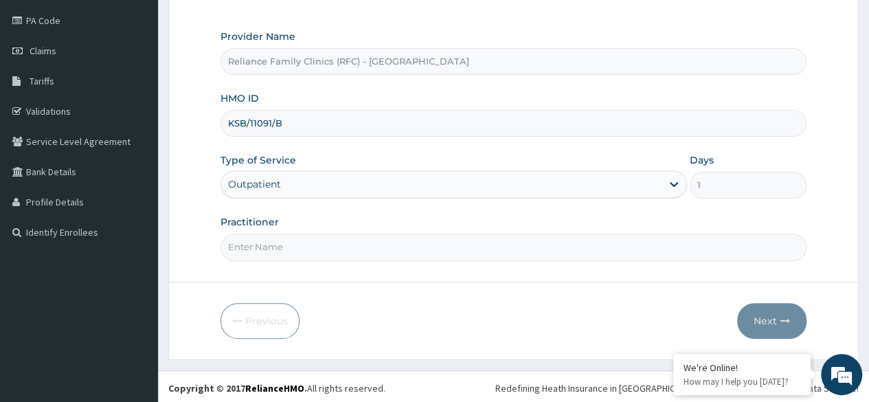
click at [369, 241] on input "Practitioner" at bounding box center [513, 246] width 586 height 27
type input "locum"
click at [780, 303] on button "Next" at bounding box center [771, 321] width 69 height 36
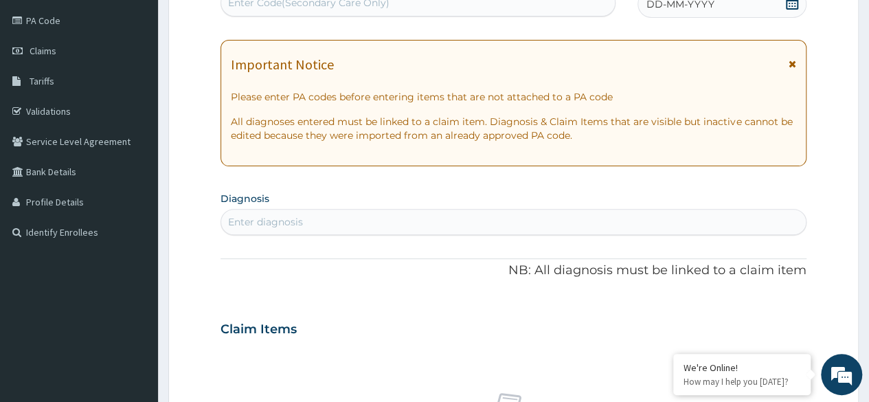
click at [685, 5] on span "DD-MM-YYYY" at bounding box center [680, 4] width 68 height 14
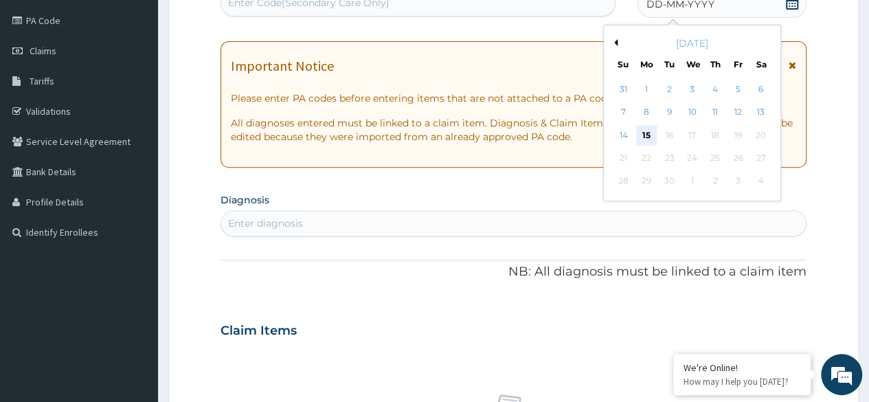
click at [648, 135] on div "15" at bounding box center [646, 135] width 21 height 21
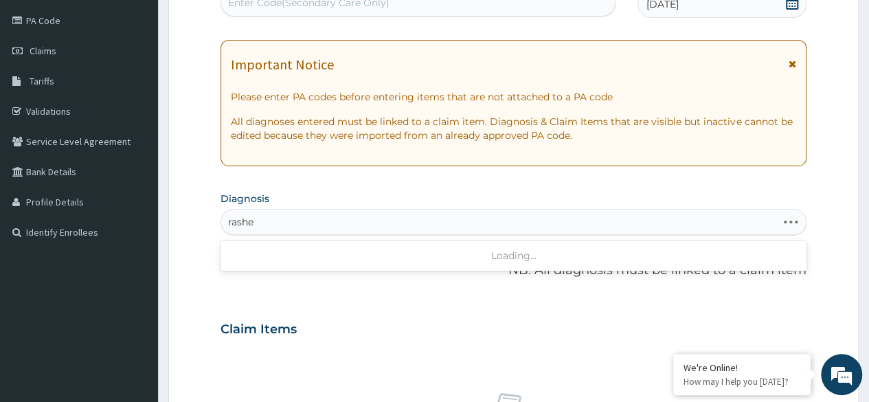
type input "rashes"
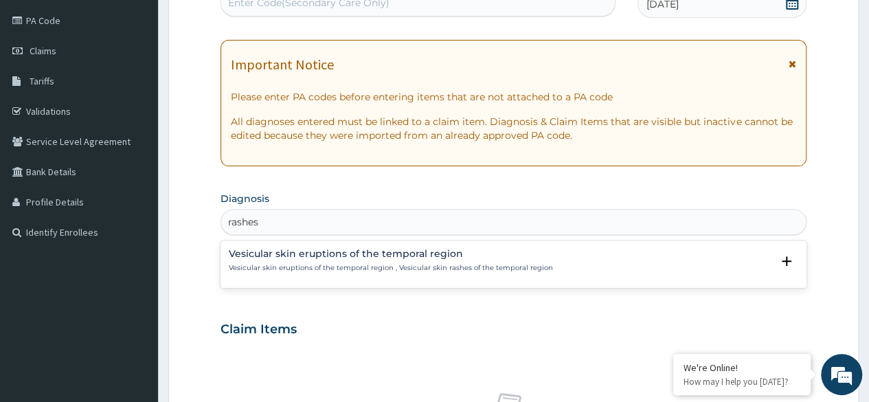
click at [405, 280] on div "Vesicular skin eruptions of the temporal region Vesicular skin eruptions of the…" at bounding box center [513, 264] width 586 height 42
click at [370, 250] on h4 "Vesicular skin eruptions of the temporal region" at bounding box center [391, 254] width 324 height 10
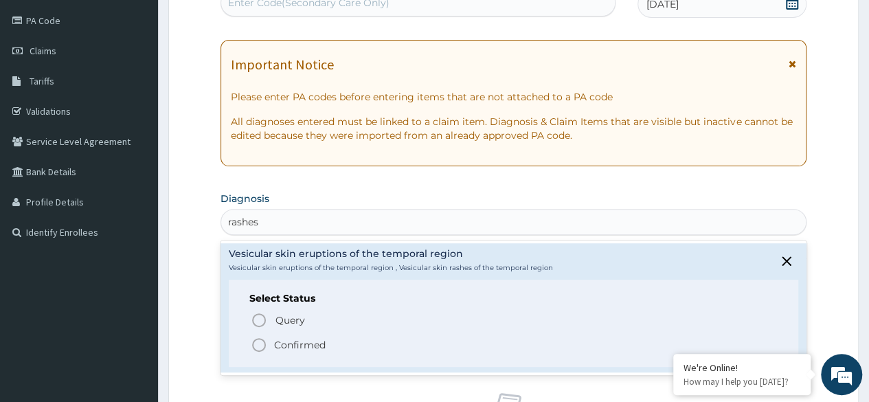
click at [328, 347] on span "Confirmed" at bounding box center [514, 344] width 527 height 16
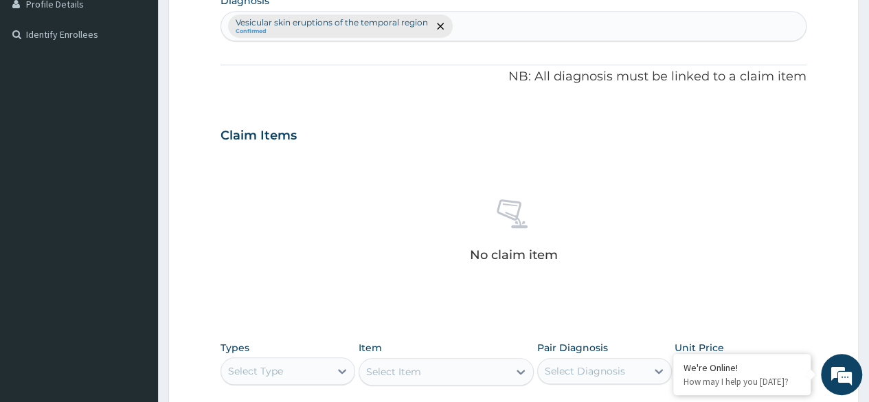
scroll to position [586, 0]
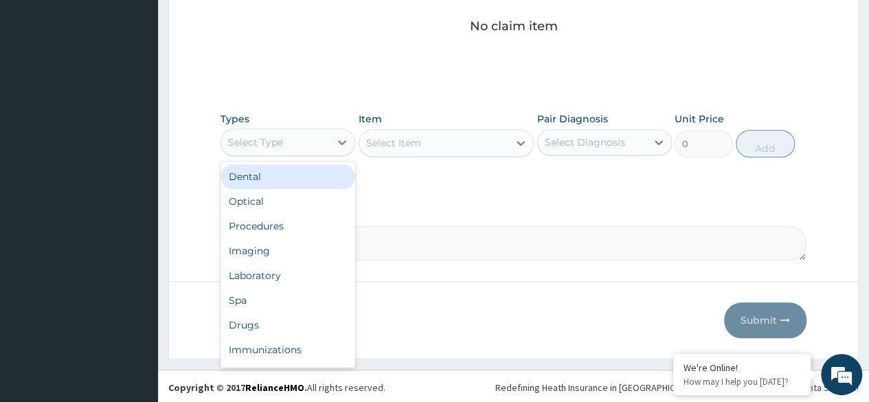
click at [306, 231] on div "Procedures" at bounding box center [287, 226] width 135 height 25
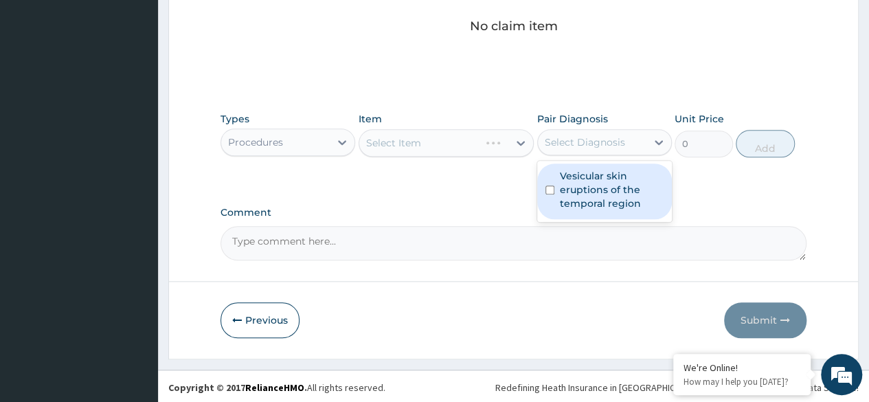
click at [593, 183] on label "Vesicular skin eruptions of the temporal region" at bounding box center [612, 189] width 104 height 41
checkbox input "true"
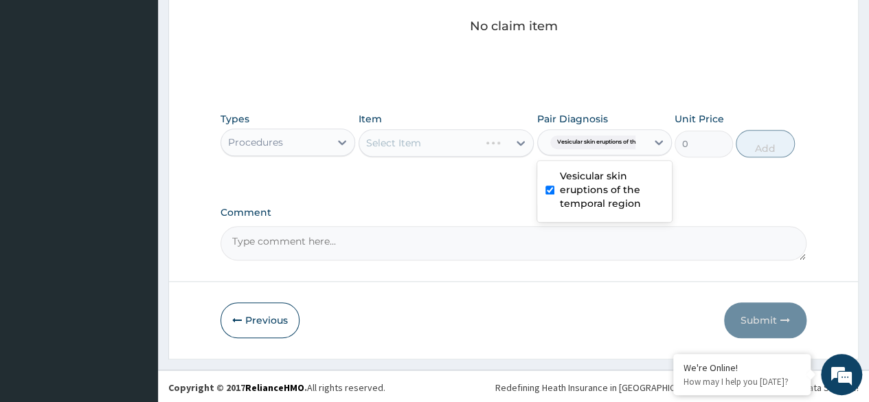
click at [471, 143] on div "Select Item" at bounding box center [446, 142] width 176 height 27
click at [476, 142] on div "Select Item" at bounding box center [446, 142] width 176 height 27
click at [472, 146] on div "Select Item" at bounding box center [446, 142] width 176 height 27
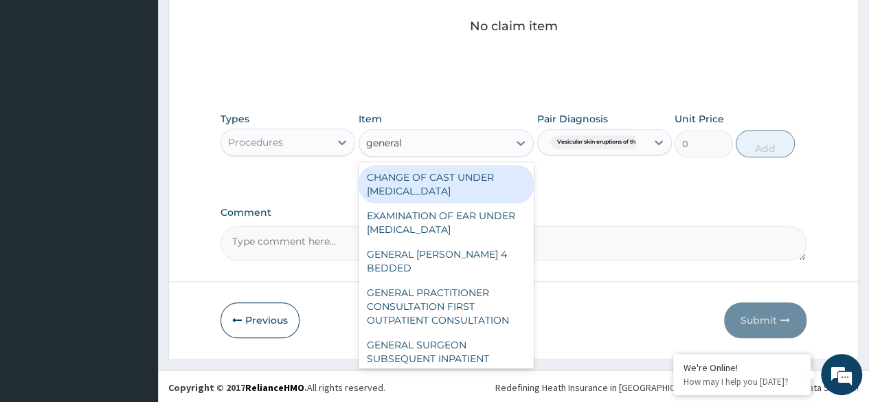
type input "general p"
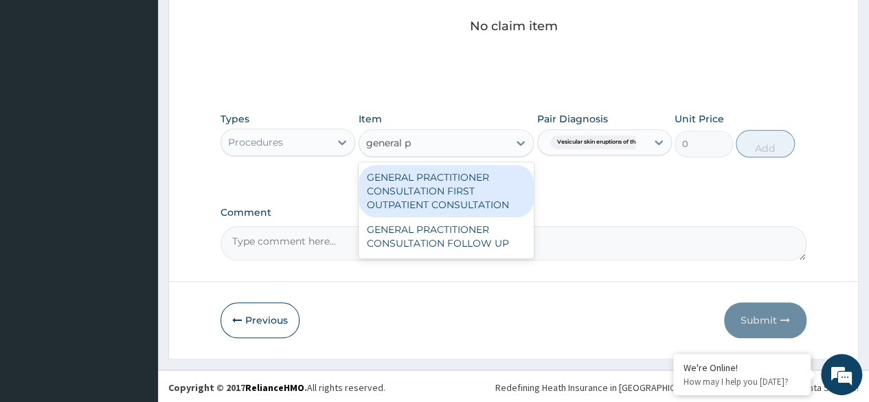
click at [493, 193] on div "GENERAL PRACTITIONER CONSULTATION FIRST OUTPATIENT CONSULTATION" at bounding box center [446, 191] width 176 height 52
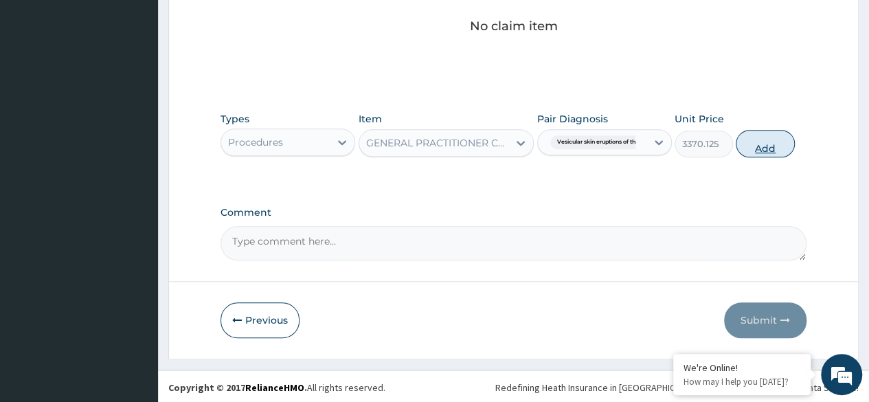
click at [783, 148] on button "Add" at bounding box center [764, 143] width 58 height 27
type input "0"
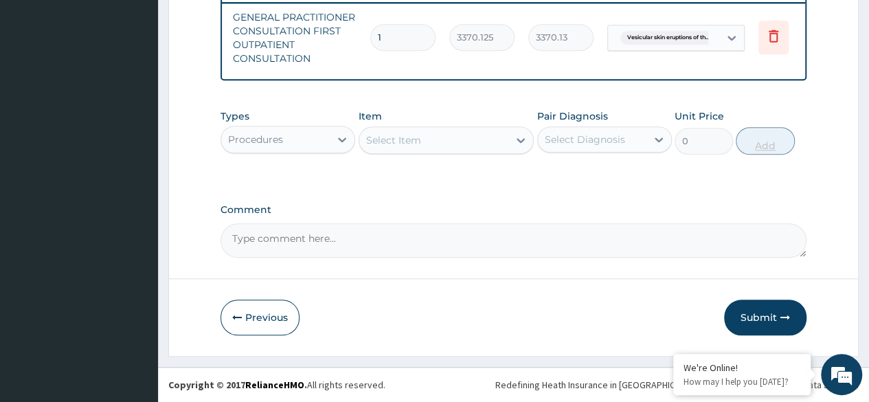
scroll to position [0, 103]
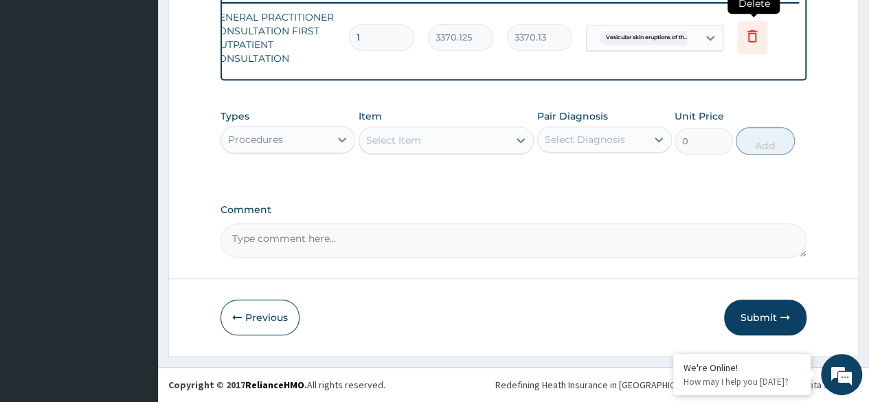
click at [745, 33] on icon at bounding box center [752, 35] width 16 height 16
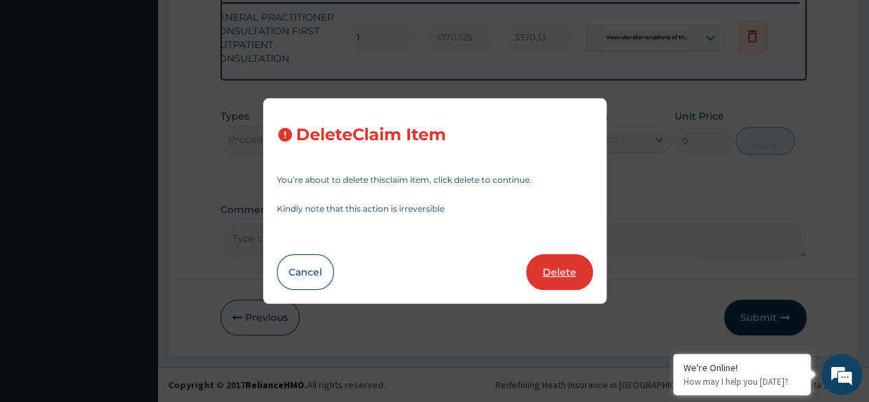
click at [566, 275] on button "Delete" at bounding box center [559, 272] width 67 height 36
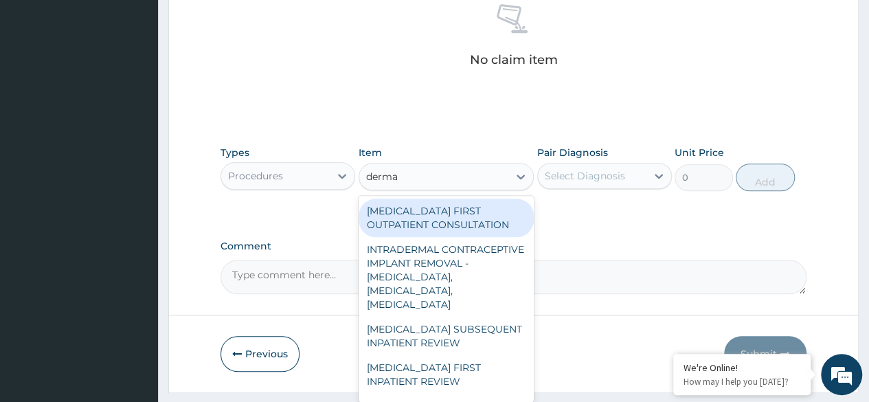
type input "dermat"
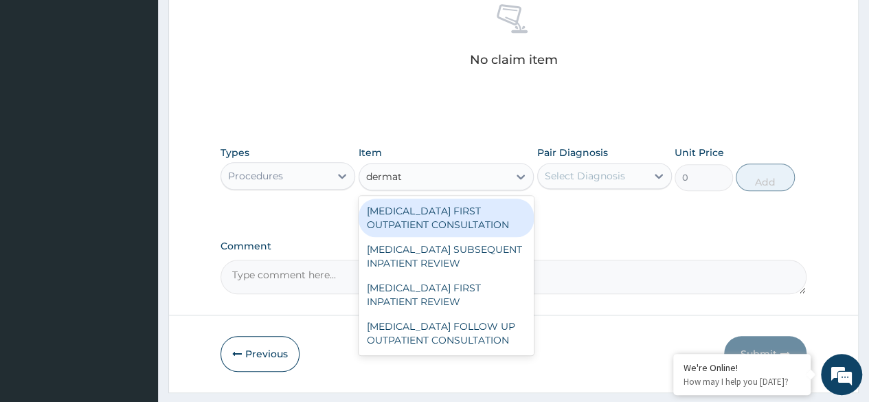
click at [488, 221] on div "DERMATOLOGIST FIRST OUTPATIENT CONSULTATION" at bounding box center [446, 217] width 176 height 38
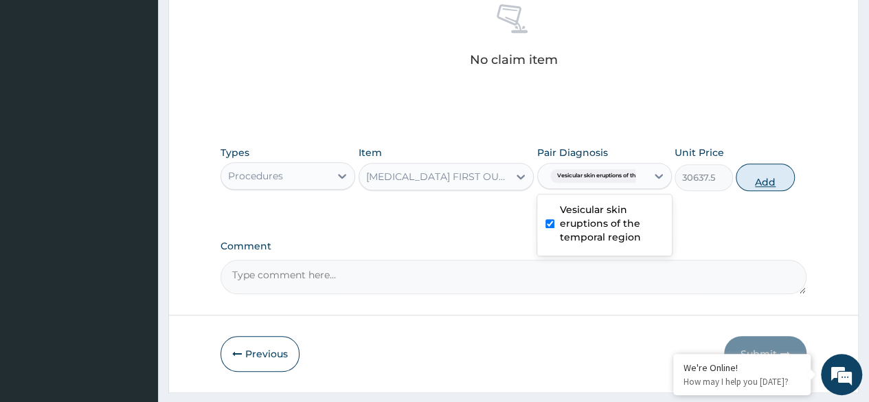
click at [758, 181] on button "Add" at bounding box center [764, 176] width 58 height 27
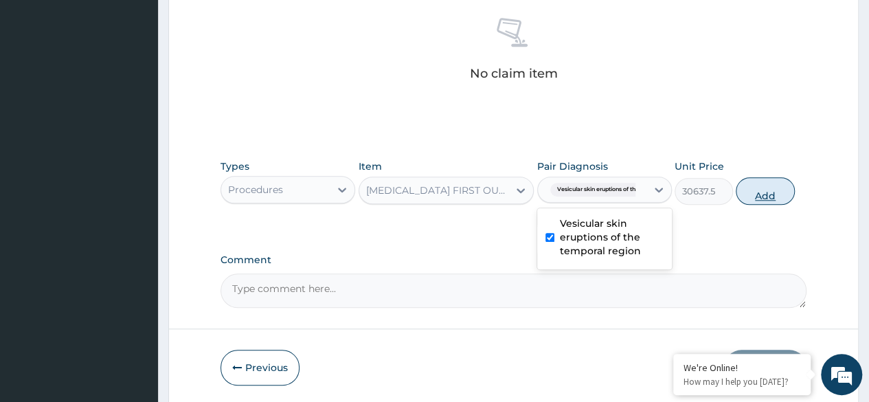
type input "0"
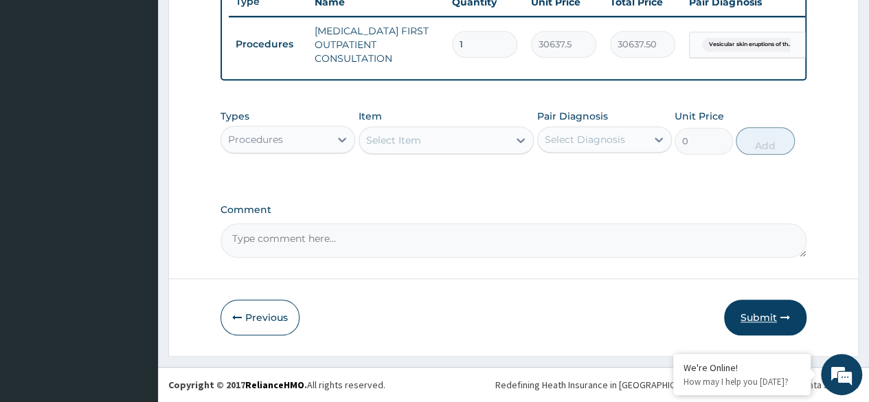
click at [761, 325] on button "Submit" at bounding box center [765, 317] width 82 height 36
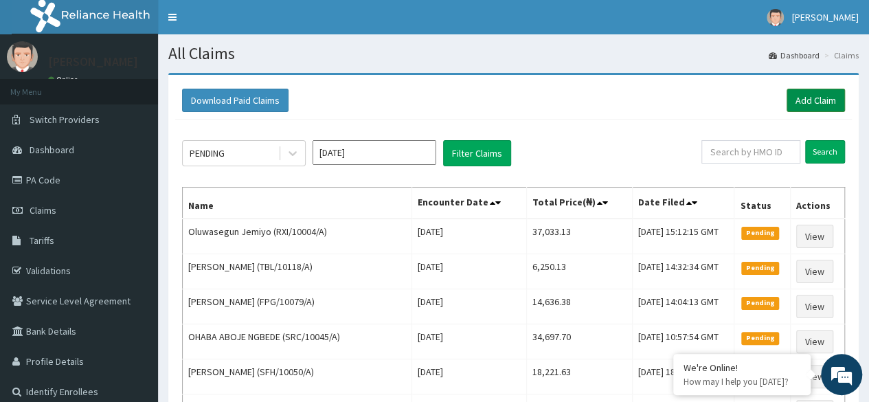
click at [797, 101] on link "Add Claim" at bounding box center [815, 100] width 58 height 23
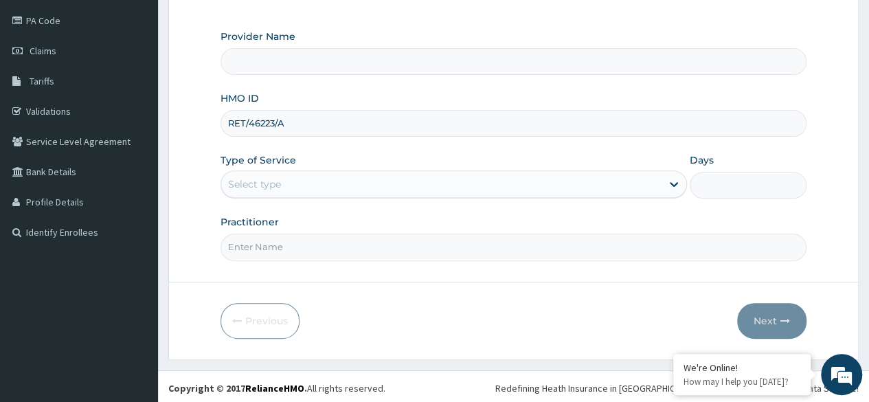
type input "Reliance Family Clinics (RFC) - [GEOGRAPHIC_DATA]"
type input "RET/46223/A"
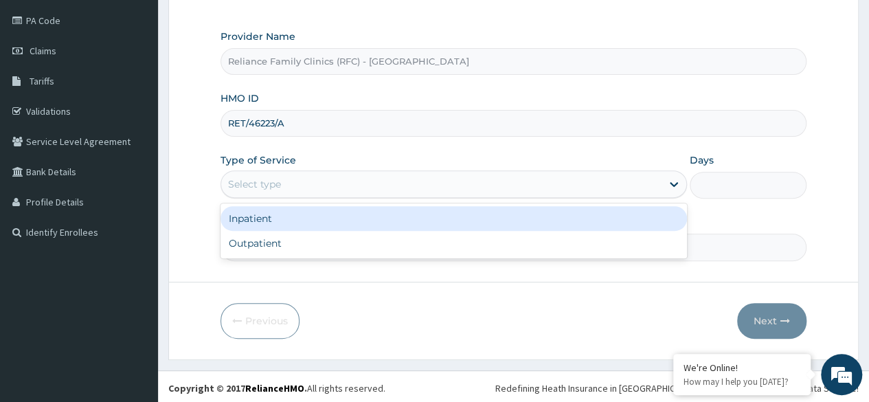
click at [360, 249] on div "Outpatient" at bounding box center [453, 243] width 466 height 25
type input "1"
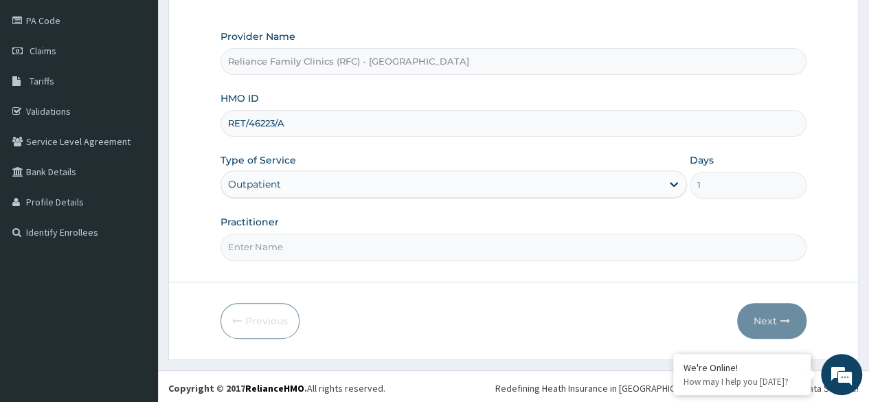
click at [369, 249] on input "Practitioner" at bounding box center [513, 246] width 586 height 27
click at [378, 243] on input "Practitioner" at bounding box center [513, 246] width 586 height 27
type input "locum"
click at [762, 313] on button "Next" at bounding box center [771, 321] width 69 height 36
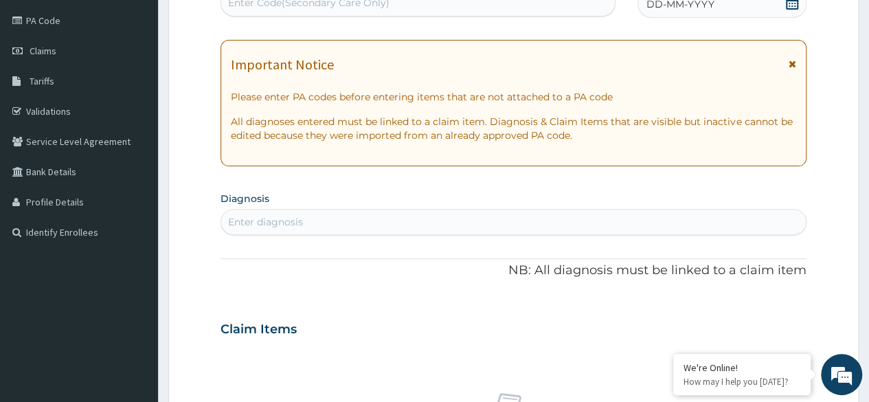
click at [694, 11] on div "DD-MM-YYYY" at bounding box center [721, 3] width 169 height 27
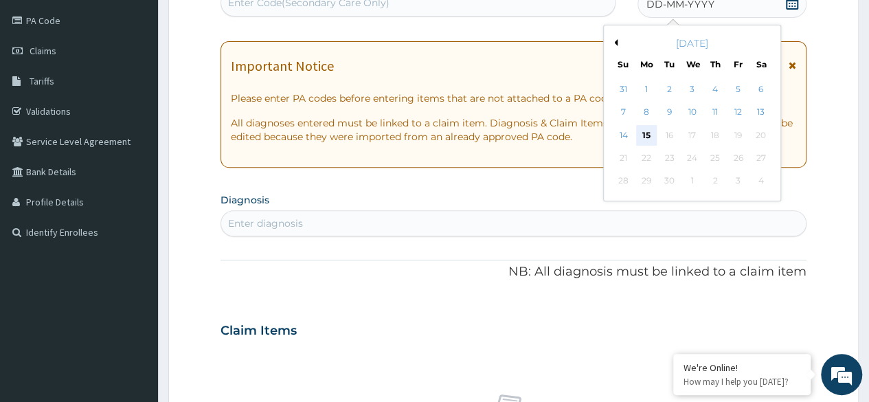
click at [643, 139] on div "15" at bounding box center [646, 135] width 21 height 21
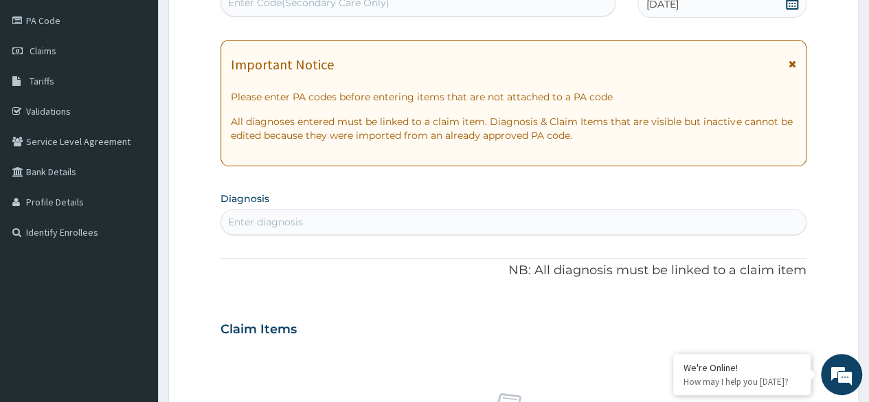
scroll to position [152, 0]
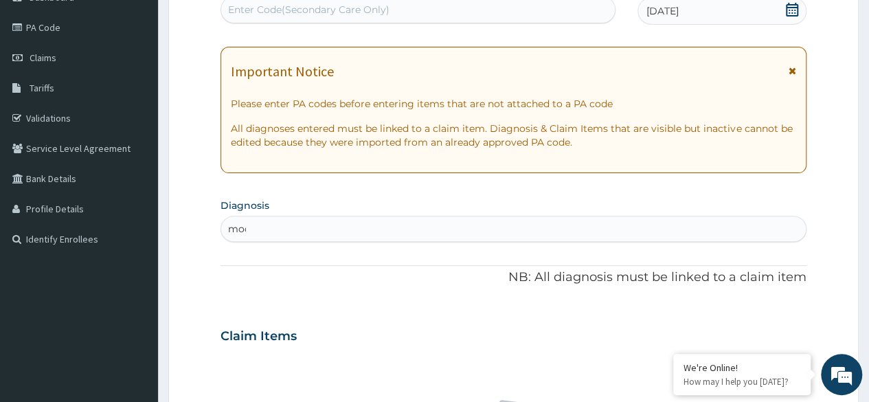
type input "mood"
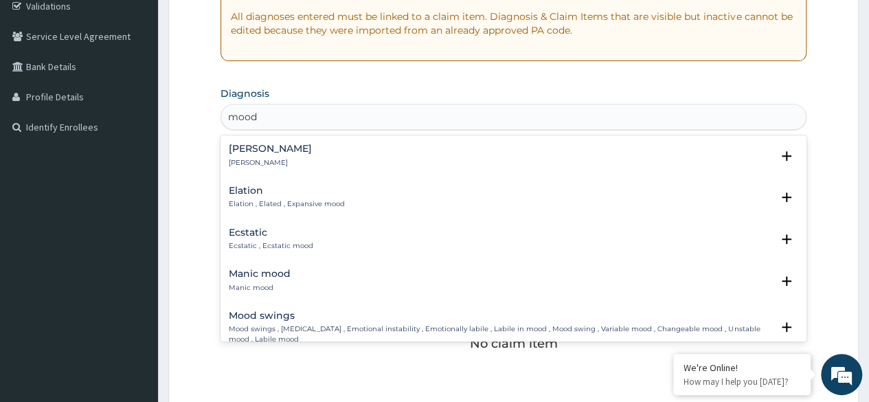
scroll to position [266, 0]
click at [307, 155] on div "Moody Moody" at bounding box center [513, 153] width 569 height 24
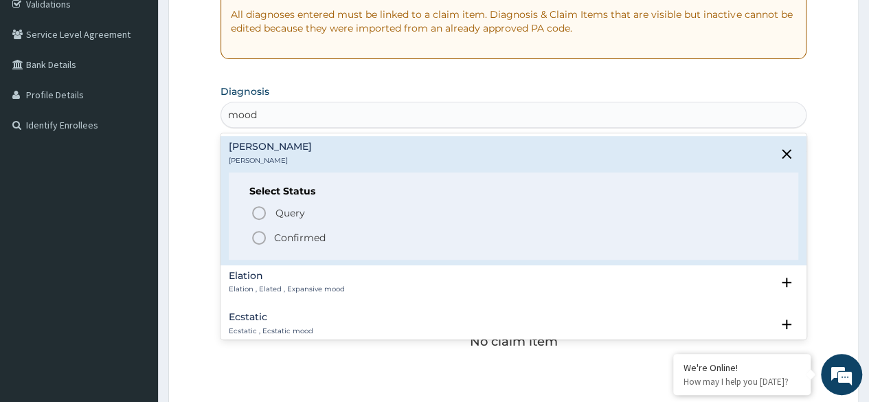
click at [310, 231] on p "Confirmed" at bounding box center [299, 238] width 51 height 14
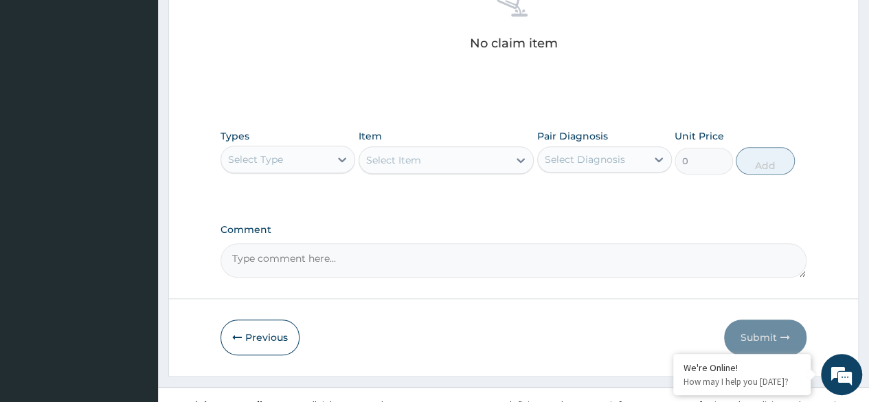
scroll to position [586, 0]
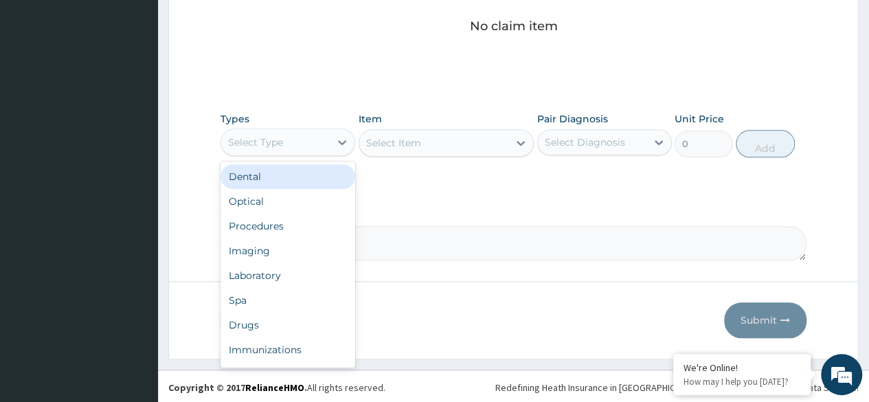
click at [319, 227] on div "Procedures" at bounding box center [287, 226] width 135 height 25
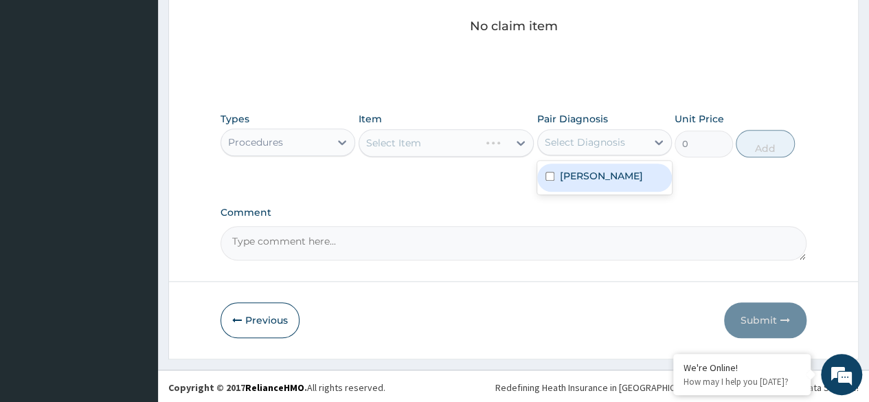
click at [603, 181] on div "Moody" at bounding box center [604, 177] width 135 height 28
checkbox input "true"
click at [470, 152] on div "Select Item" at bounding box center [446, 142] width 176 height 27
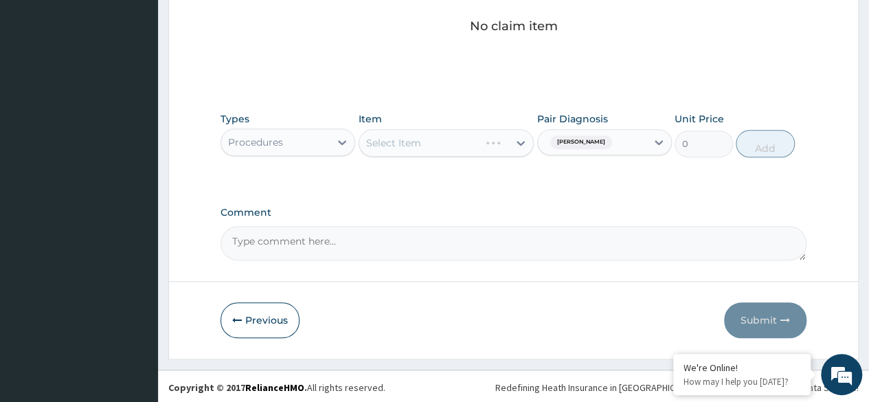
click at [468, 152] on div "Select Item" at bounding box center [446, 142] width 176 height 27
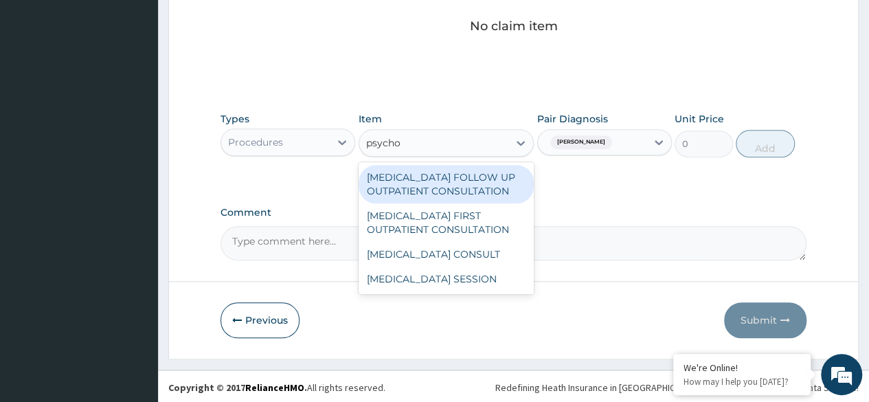
type input "psych"
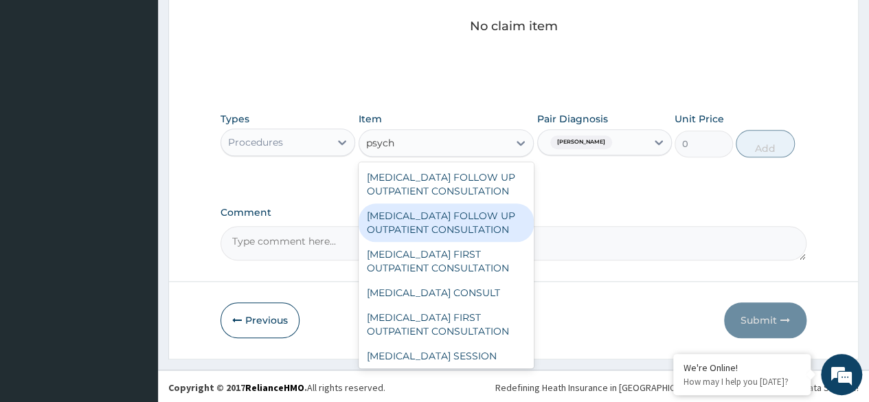
click at [464, 222] on div "PSYCHOLOGIST FOLLOW UP OUTPATIENT CONSULTATION" at bounding box center [446, 222] width 176 height 38
type input "7659.375"
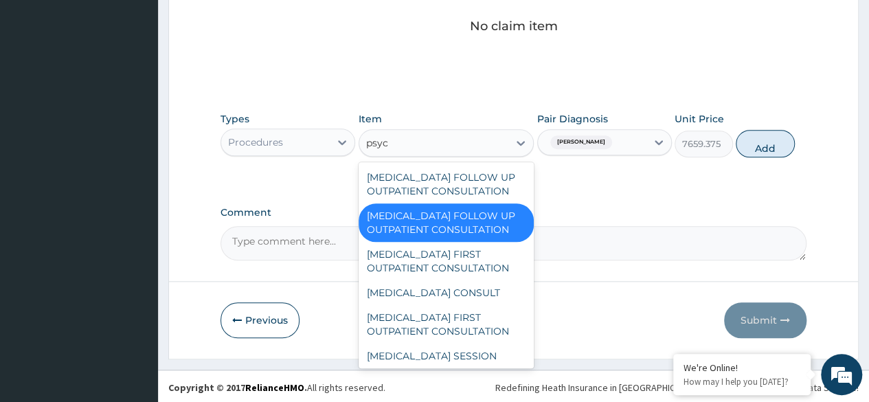
scroll to position [0, 0]
type input "psychi"
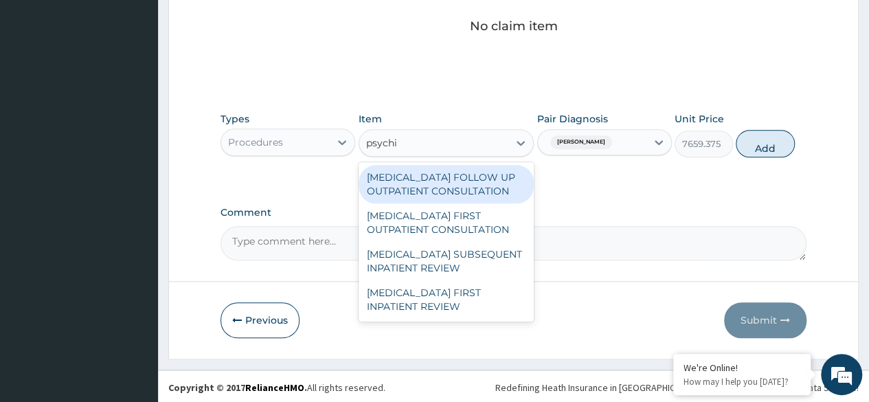
click at [489, 225] on div "PSYCHIATRIST FIRST OUTPATIENT CONSULTATION" at bounding box center [446, 222] width 176 height 38
type input "20425"
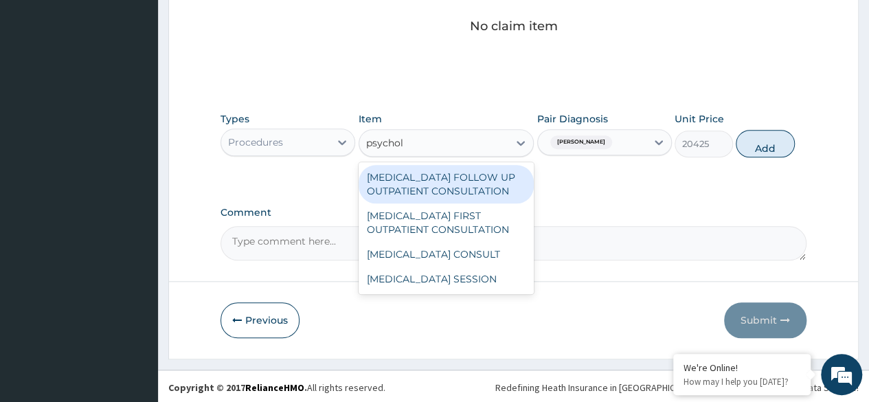
type input "psycholo"
click at [498, 224] on div "PSYCHOLOGIST FIRST OUTPATIENT CONSULTATION" at bounding box center [446, 222] width 176 height 38
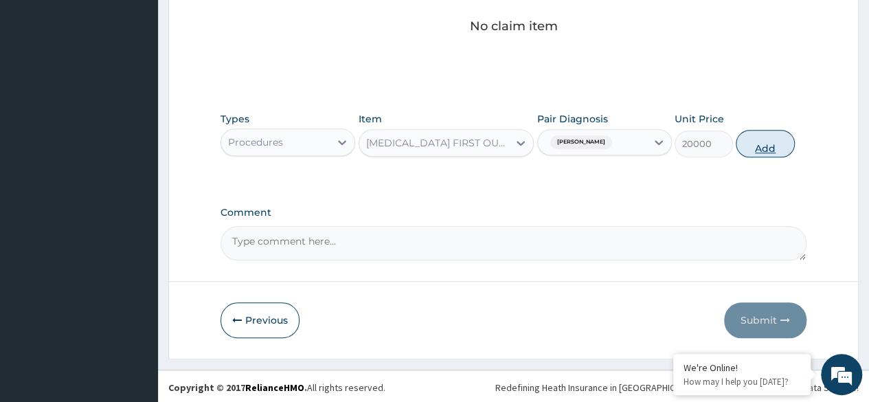
click at [779, 148] on button "Add" at bounding box center [764, 143] width 58 height 27
type input "0"
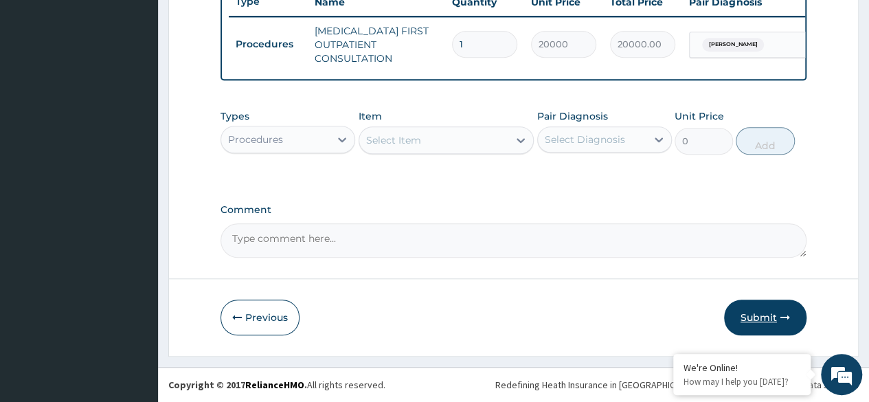
click at [766, 315] on button "Submit" at bounding box center [765, 317] width 82 height 36
